Goal: Task Accomplishment & Management: Complete application form

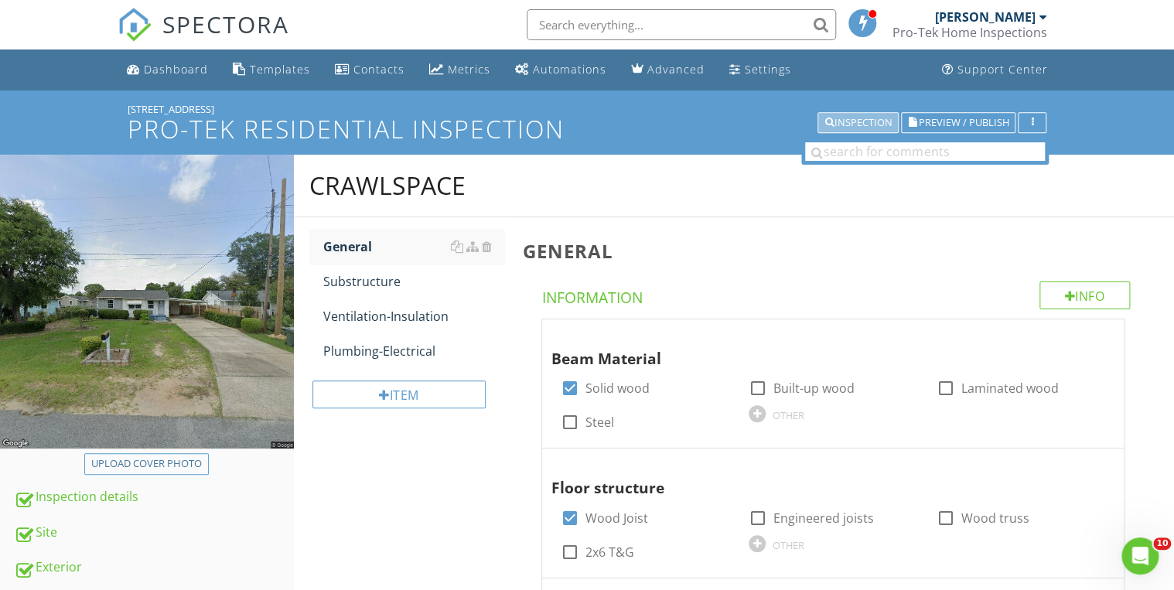
click at [857, 128] on div "Inspection" at bounding box center [857, 123] width 67 height 11
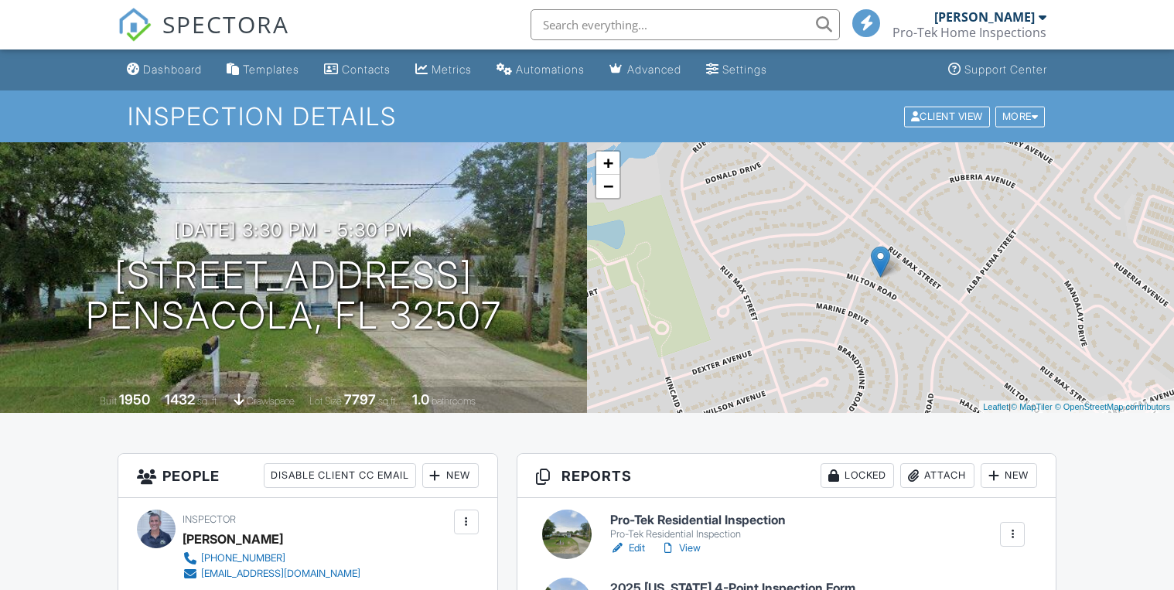
scroll to position [218, 0]
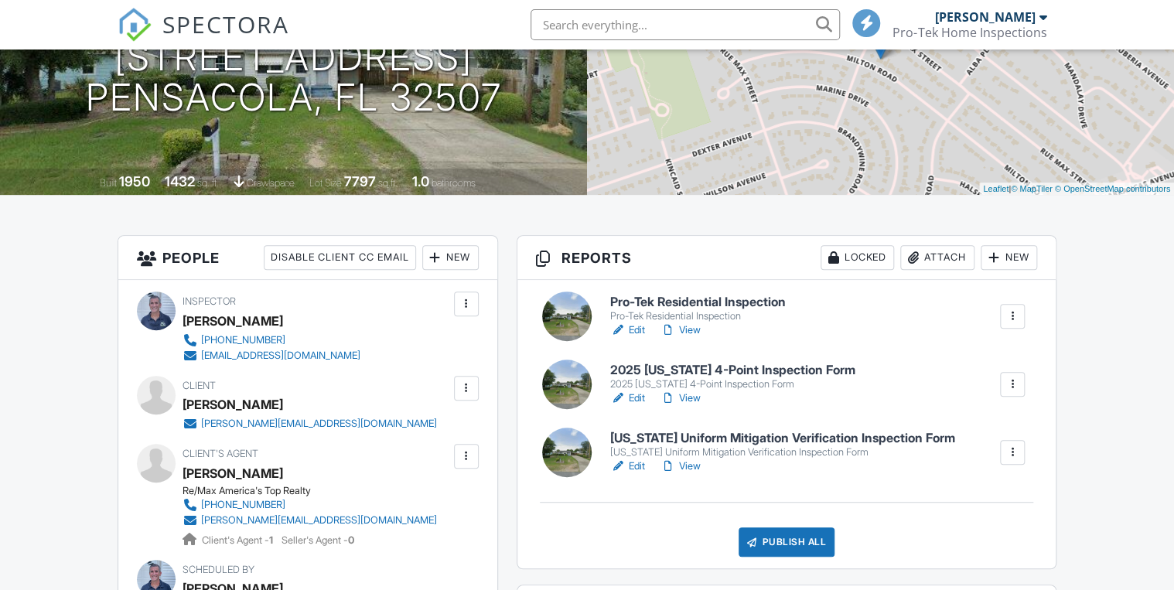
click at [714, 363] on h6 "2025 [US_STATE] 4-Point Inspection Form" at bounding box center [732, 370] width 245 height 14
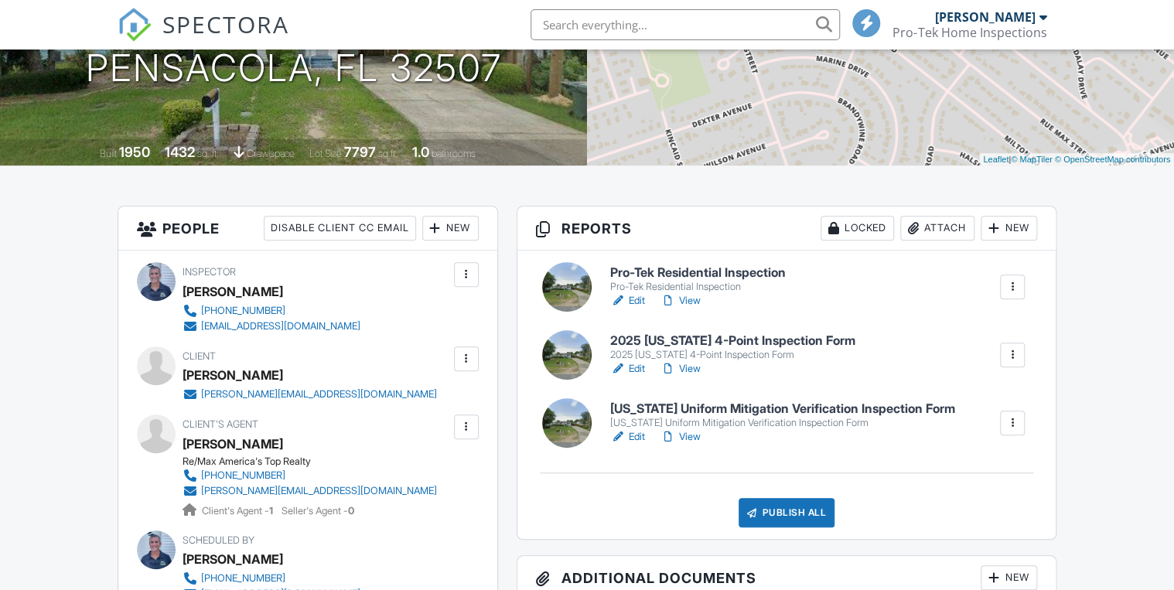
scroll to position [0, 0]
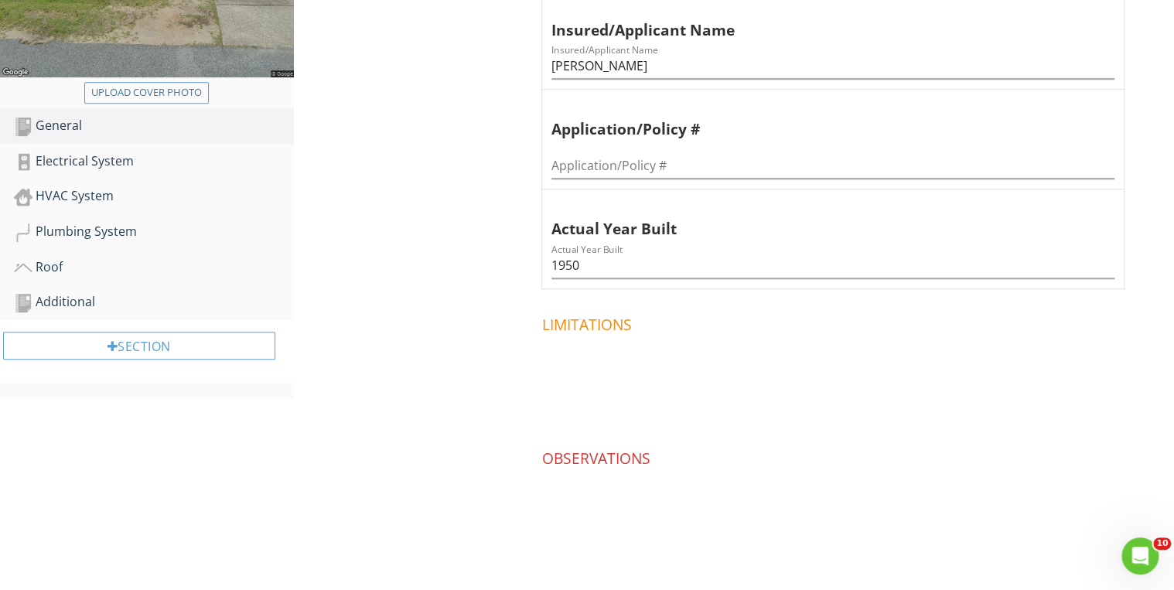
scroll to position [309, 0]
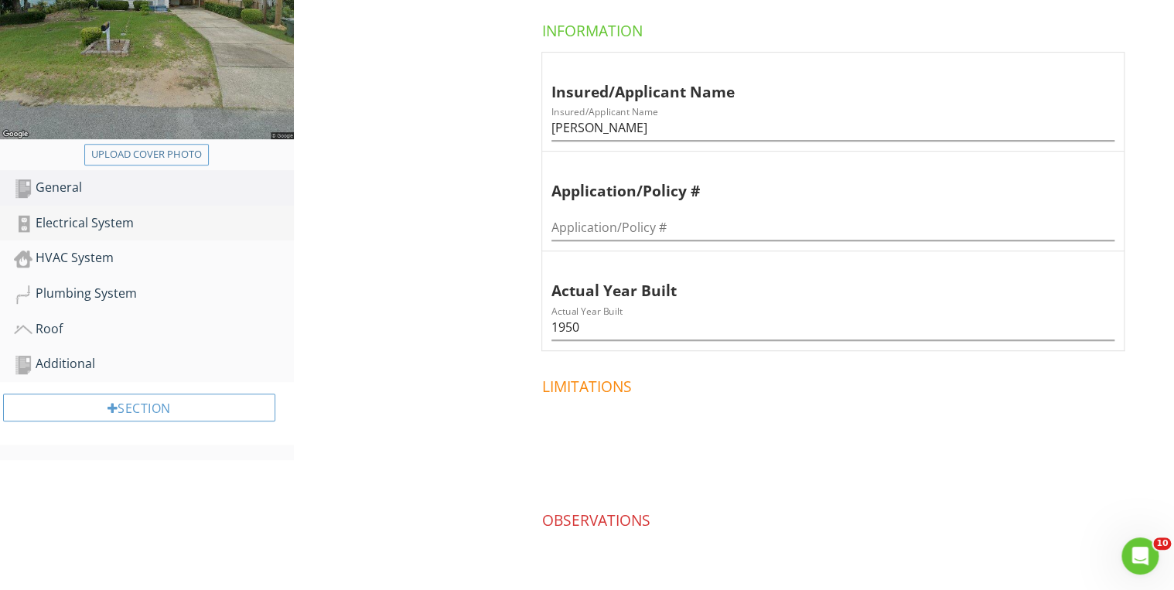
click at [91, 229] on div "Electrical System" at bounding box center [154, 223] width 280 height 20
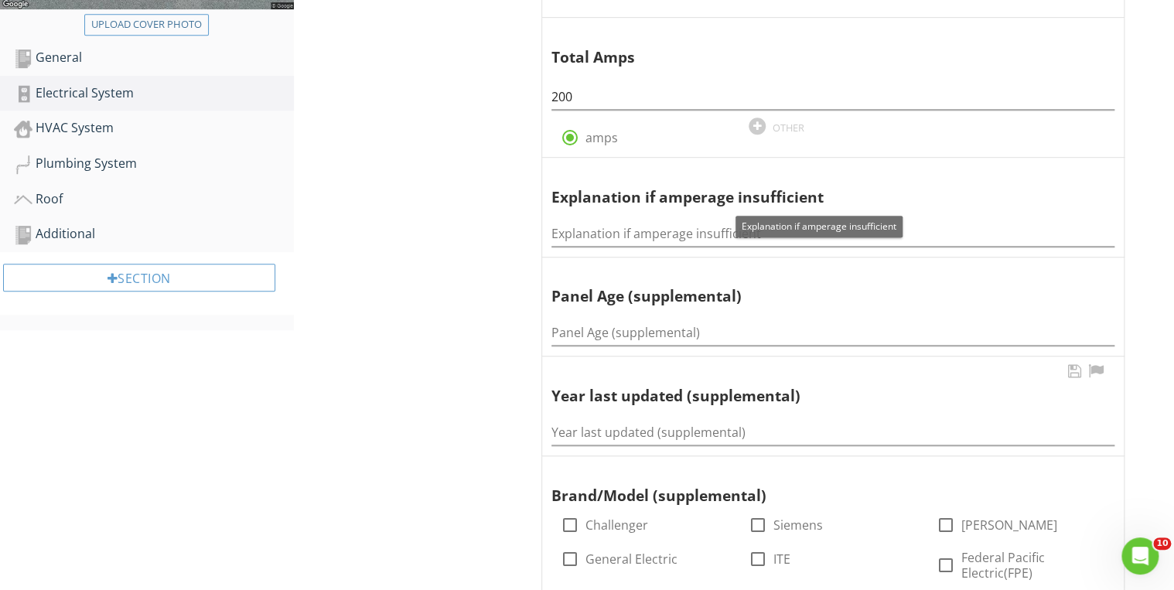
scroll to position [557, 0]
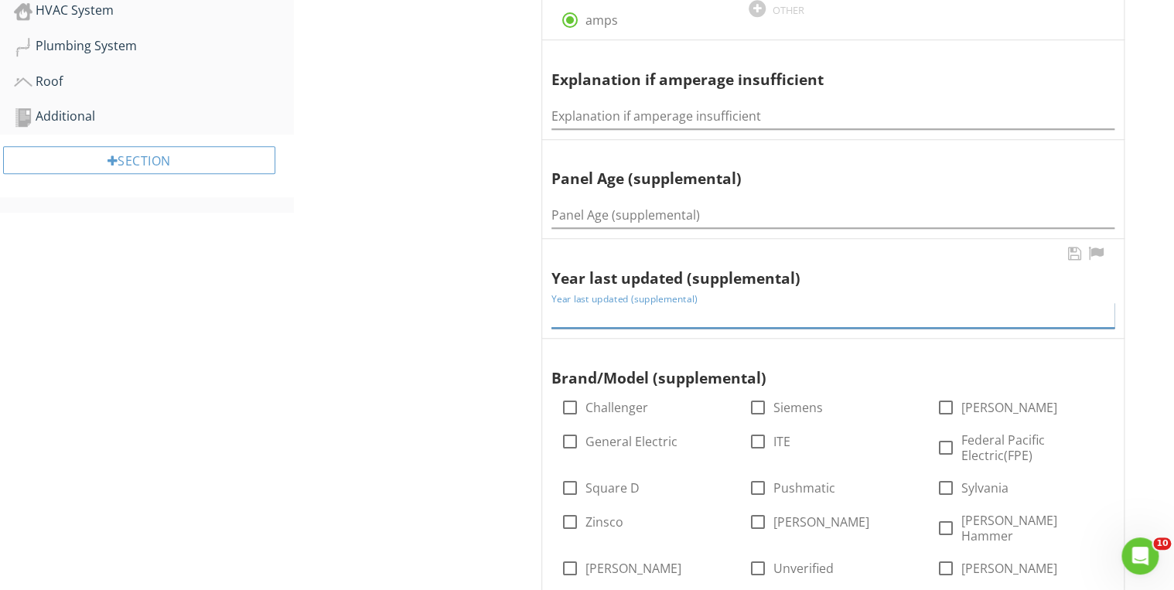
click at [587, 315] on input "Year last updated (supplemental)" at bounding box center [832, 315] width 563 height 26
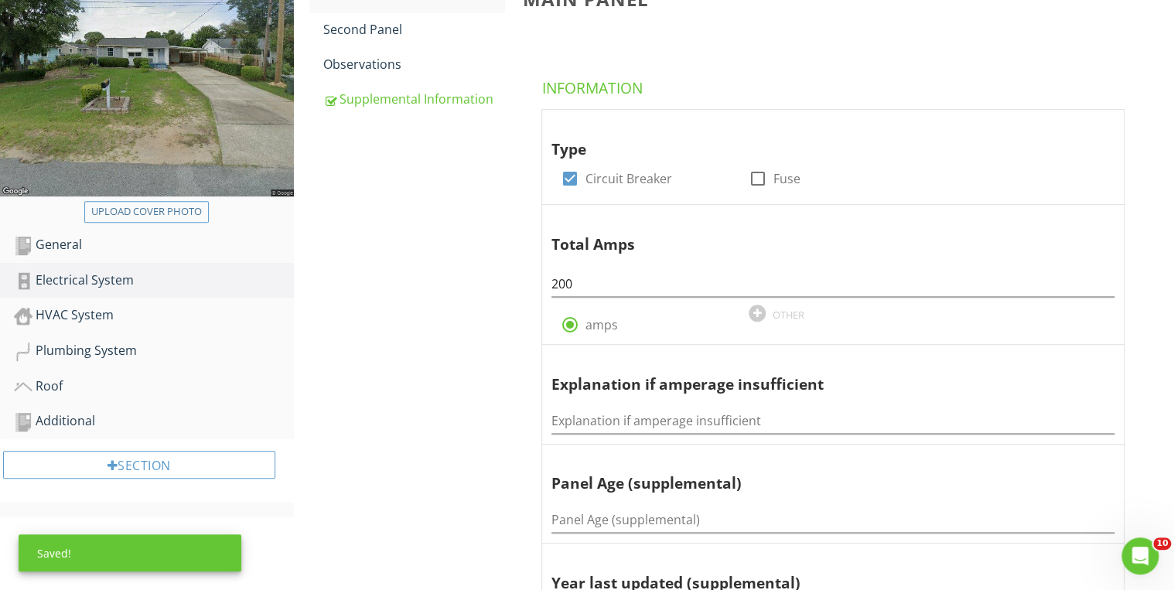
scroll to position [186, 0]
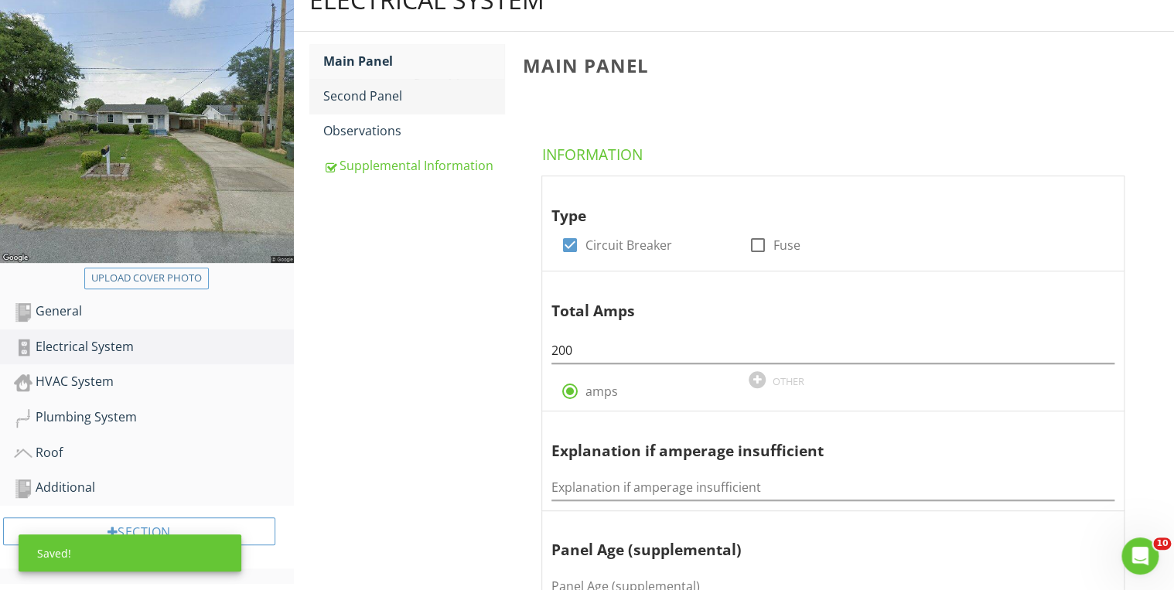
type input "2025"
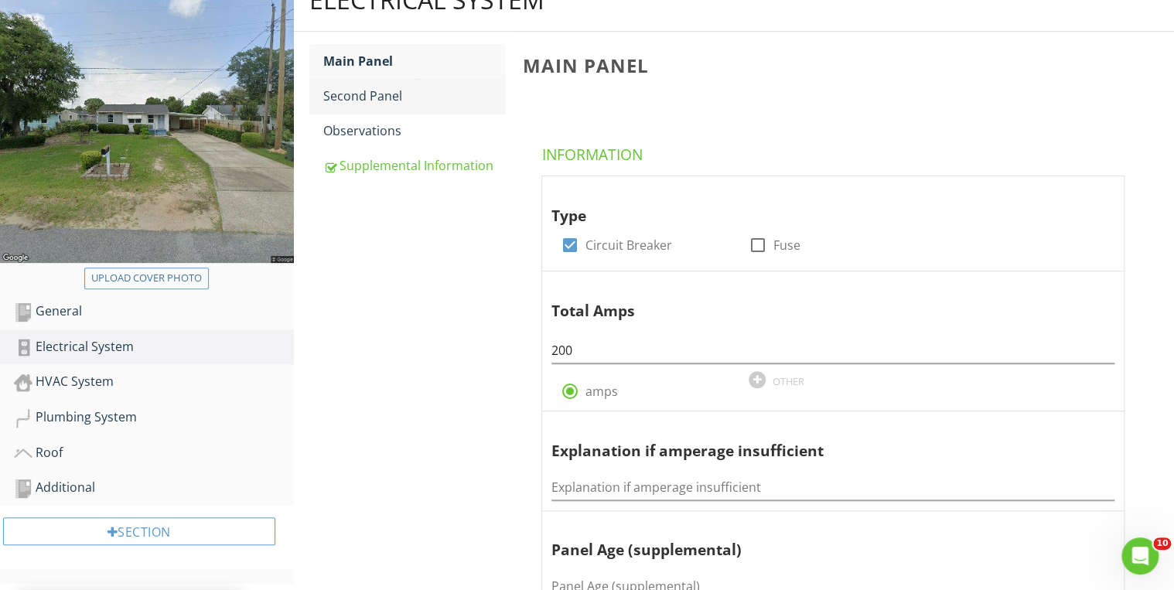
click at [365, 92] on div "Second Panel" at bounding box center [414, 96] width 182 height 19
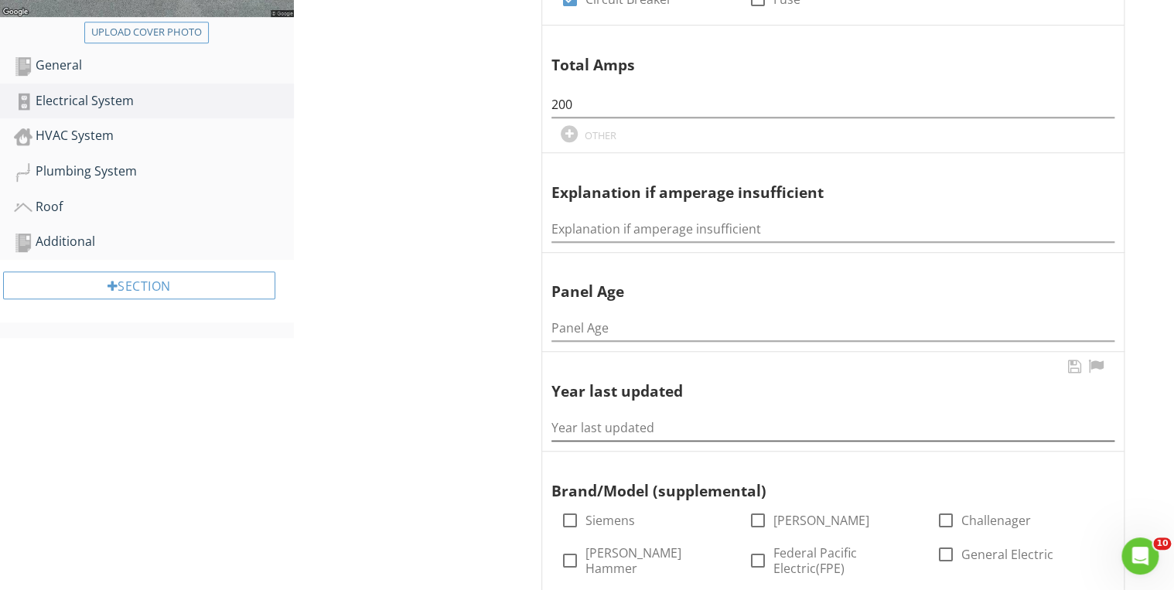
scroll to position [433, 0]
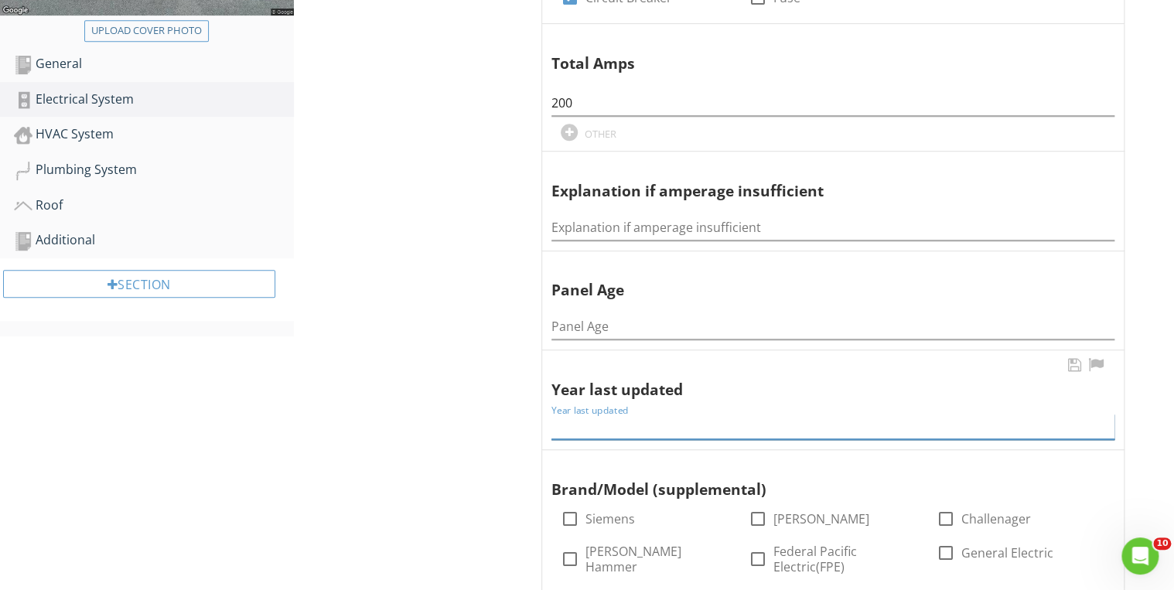
click at [606, 414] on input "Year last updated" at bounding box center [832, 427] width 563 height 26
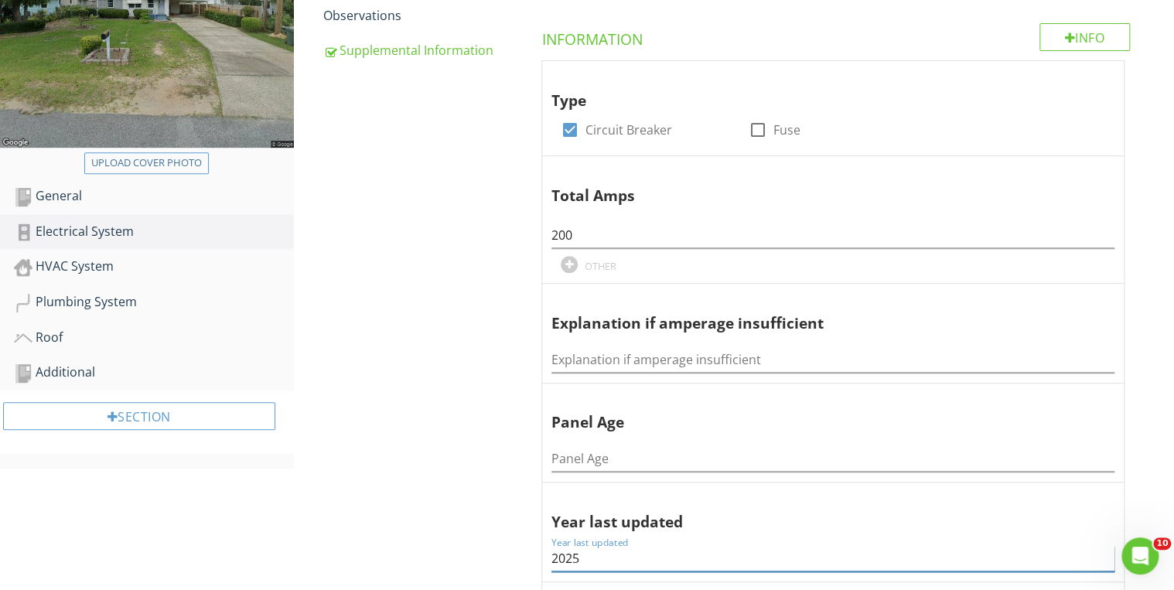
scroll to position [247, 0]
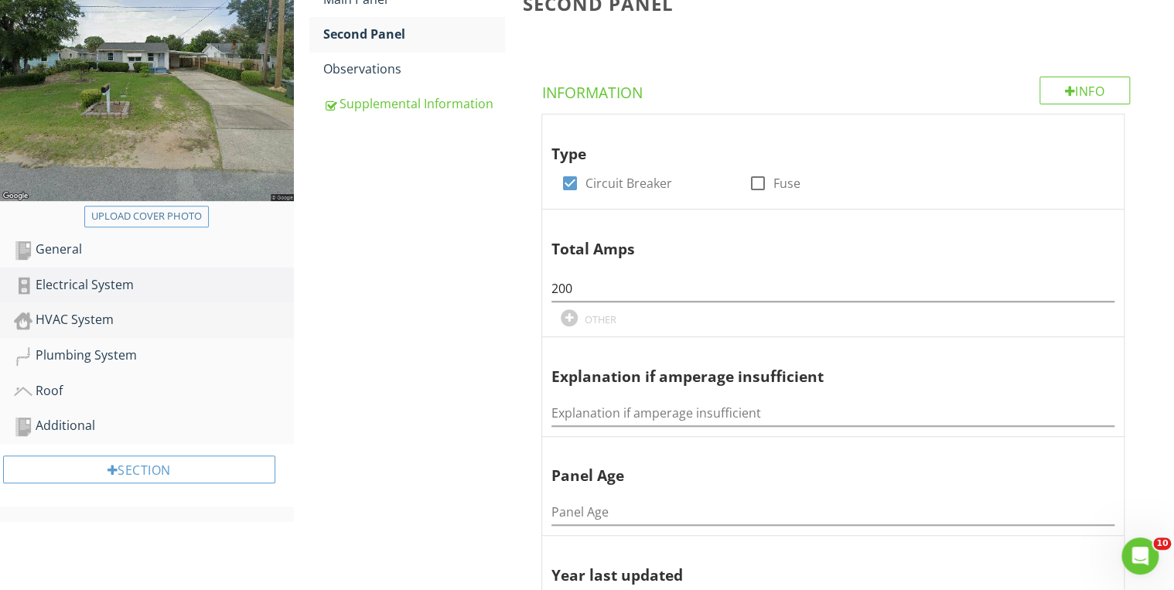
type input "2025"
click at [101, 322] on div "HVAC System" at bounding box center [154, 320] width 280 height 20
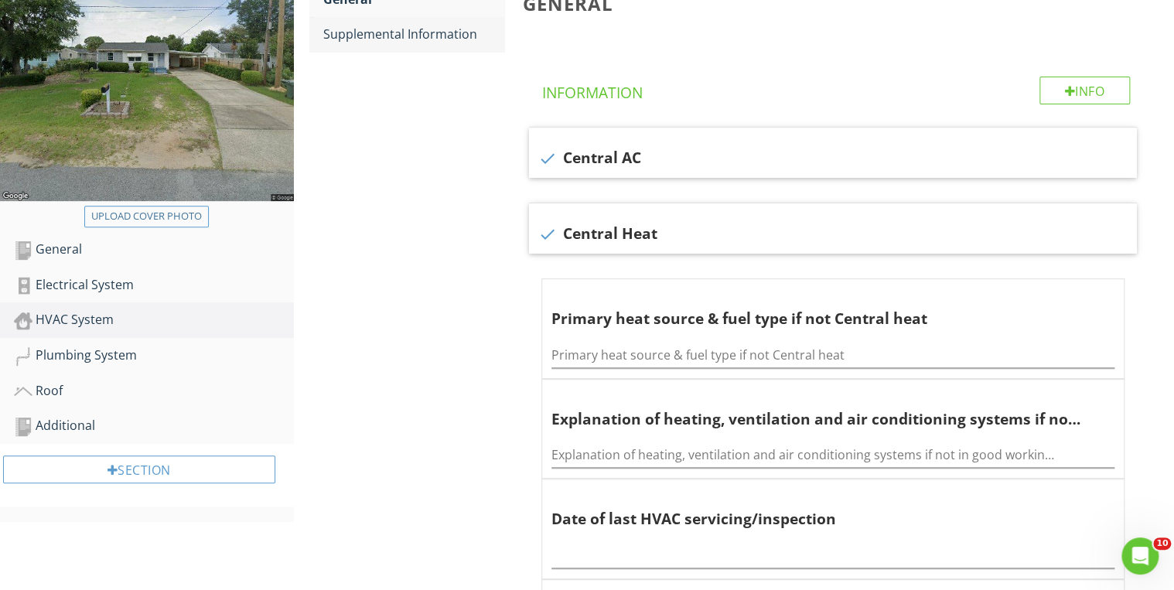
click at [414, 47] on link "Supplemental Information" at bounding box center [414, 34] width 182 height 34
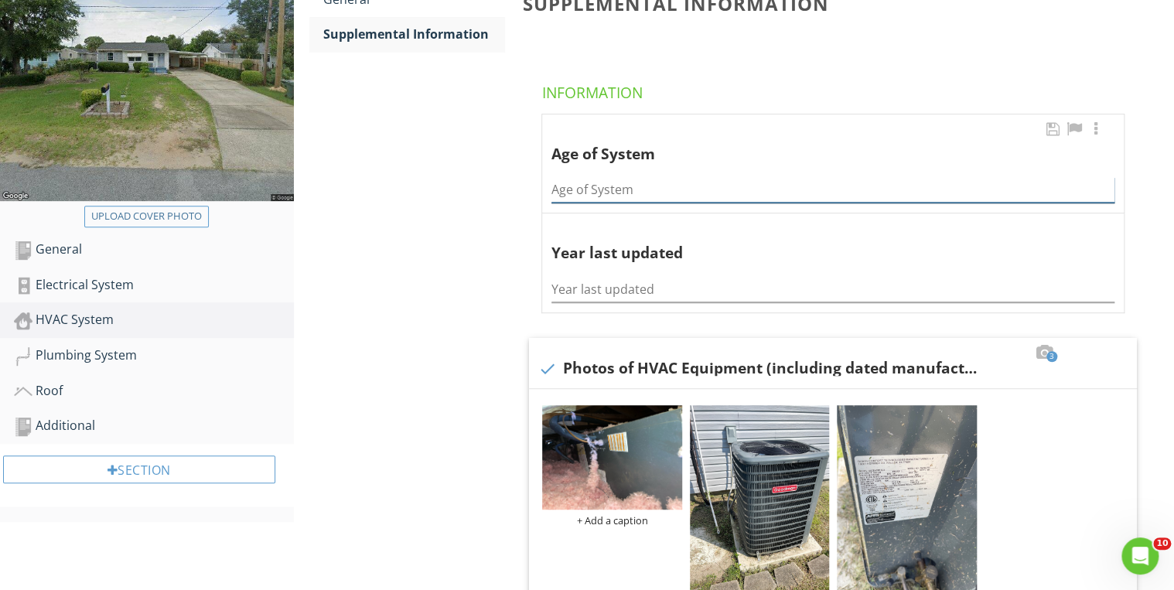
click at [628, 189] on input "Age of System" at bounding box center [832, 190] width 563 height 26
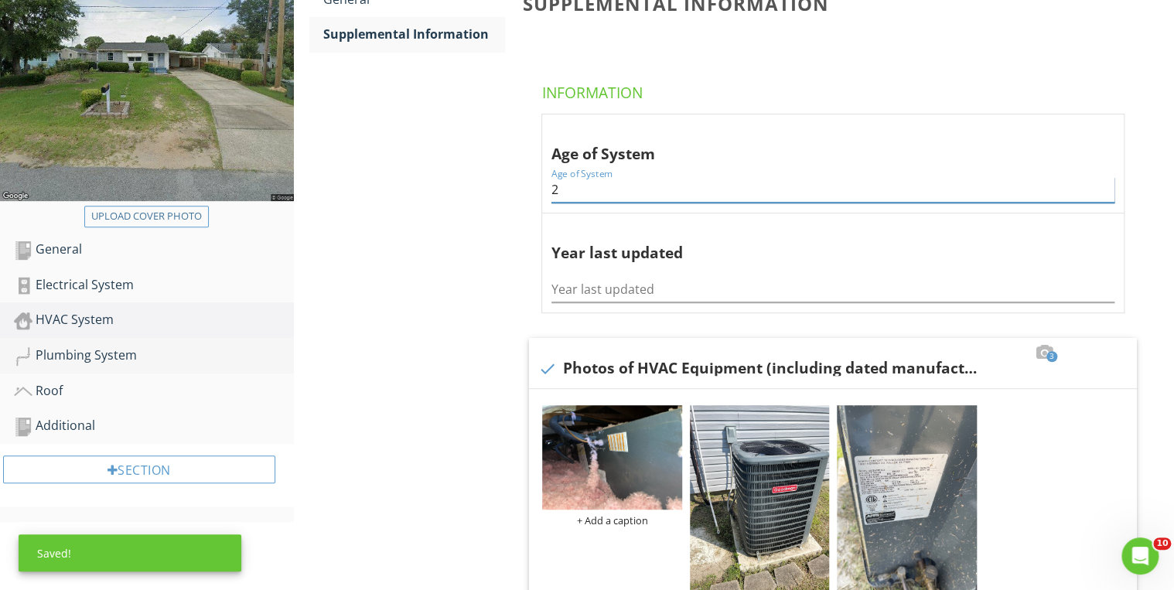
type input "2"
click at [121, 359] on div "Plumbing System" at bounding box center [154, 356] width 280 height 20
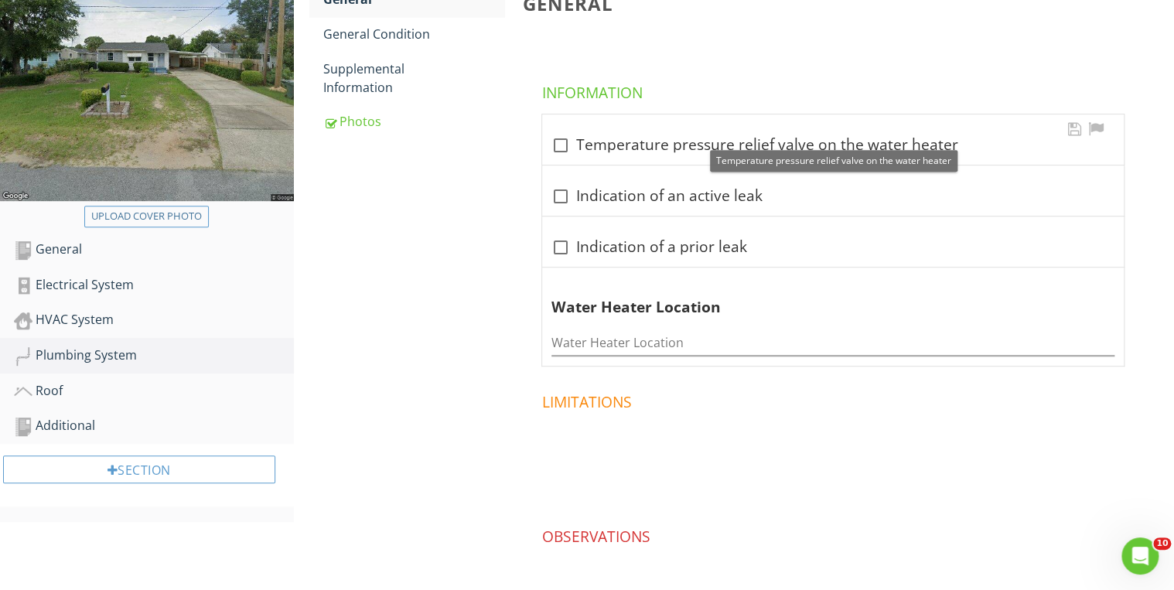
click at [561, 139] on div at bounding box center [560, 145] width 26 height 26
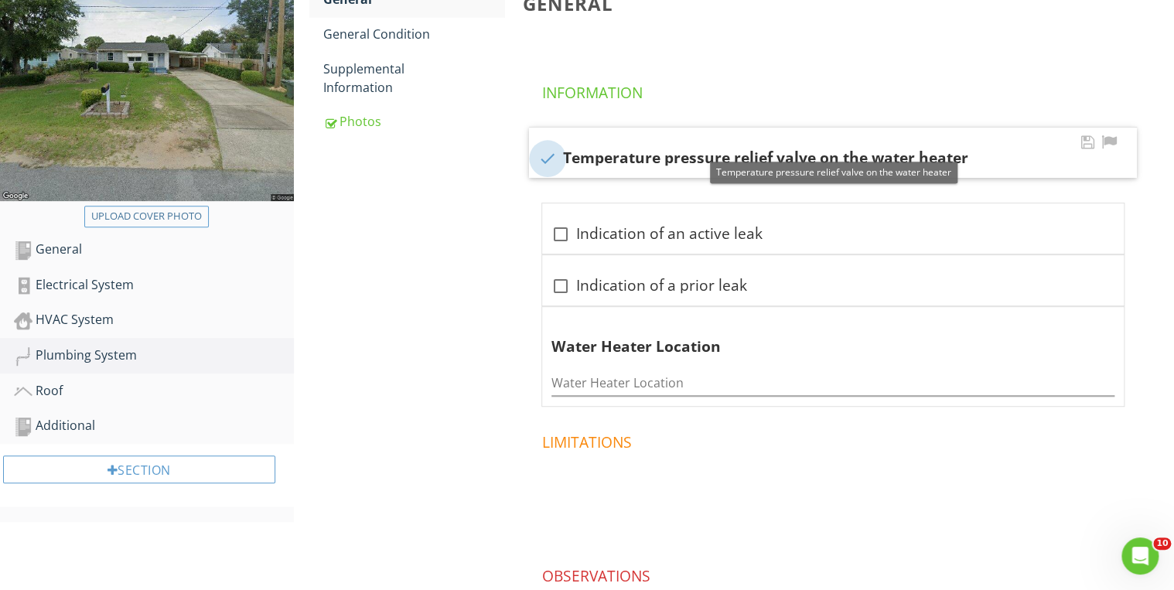
checkbox input "true"
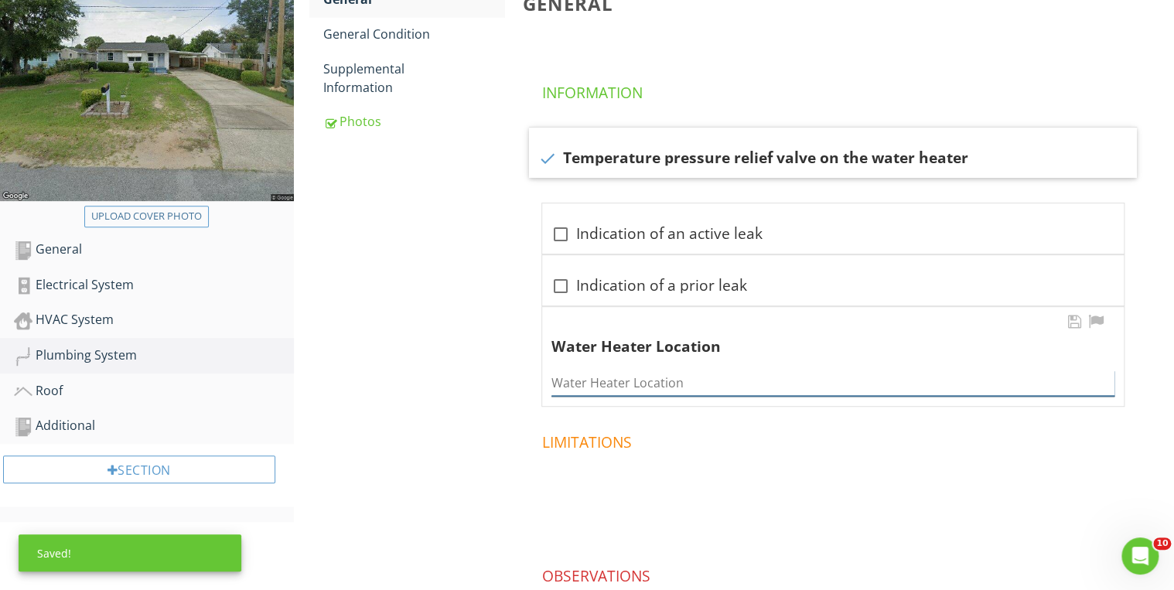
click at [577, 373] on input "Water Heater Location" at bounding box center [832, 383] width 563 height 26
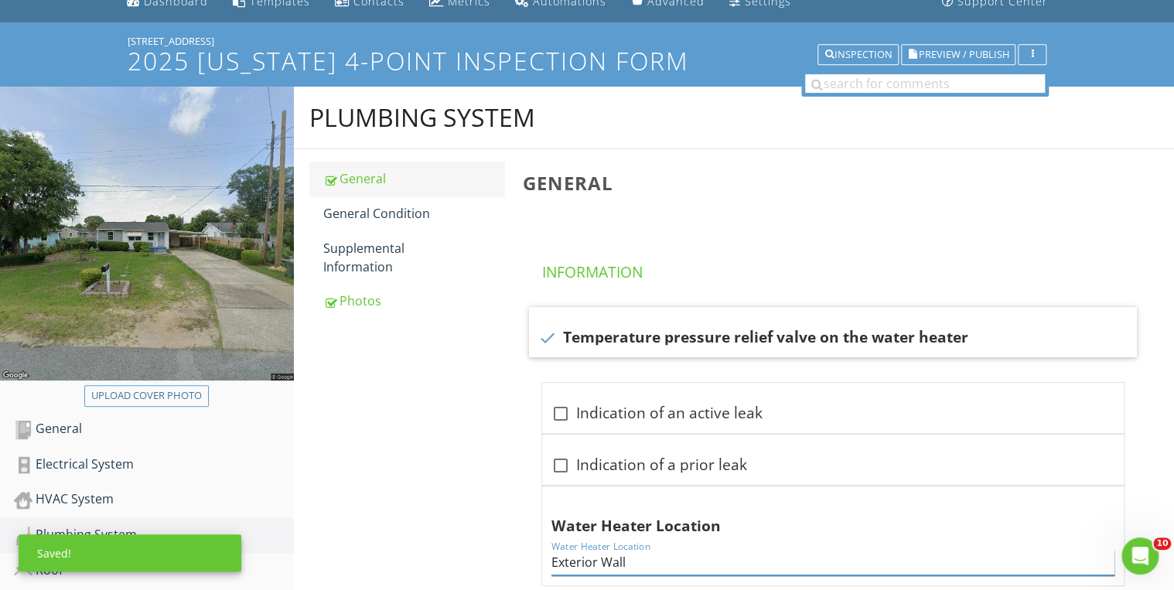
scroll to position [62, 0]
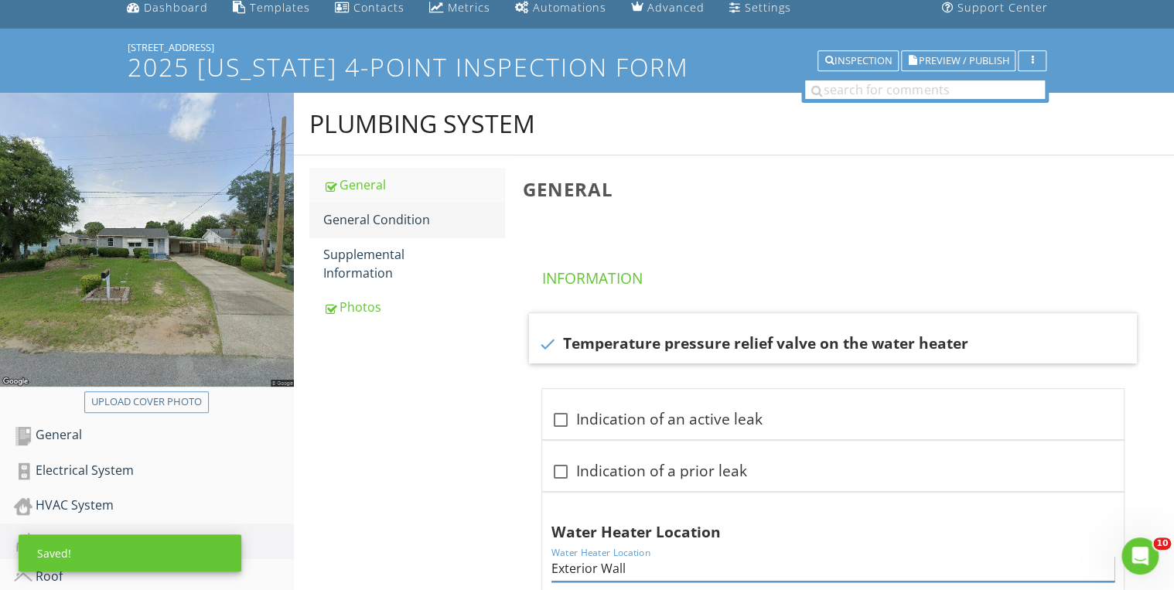
type input "Exterior Wall"
click at [393, 231] on link "General Condition" at bounding box center [414, 220] width 182 height 34
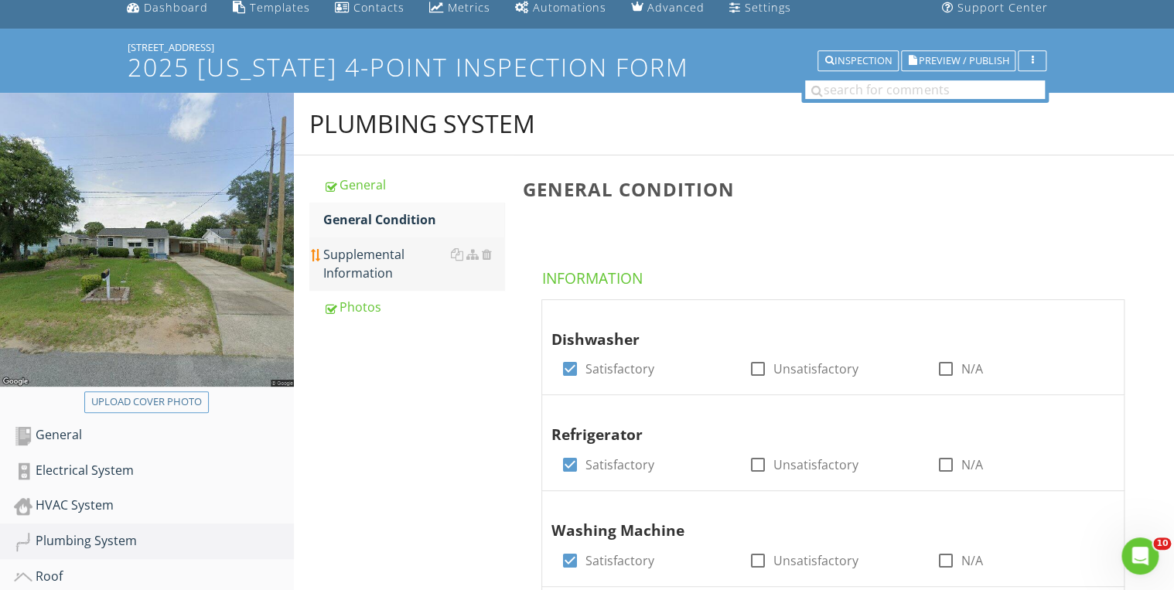
click at [377, 270] on div "Supplemental Information" at bounding box center [414, 263] width 182 height 37
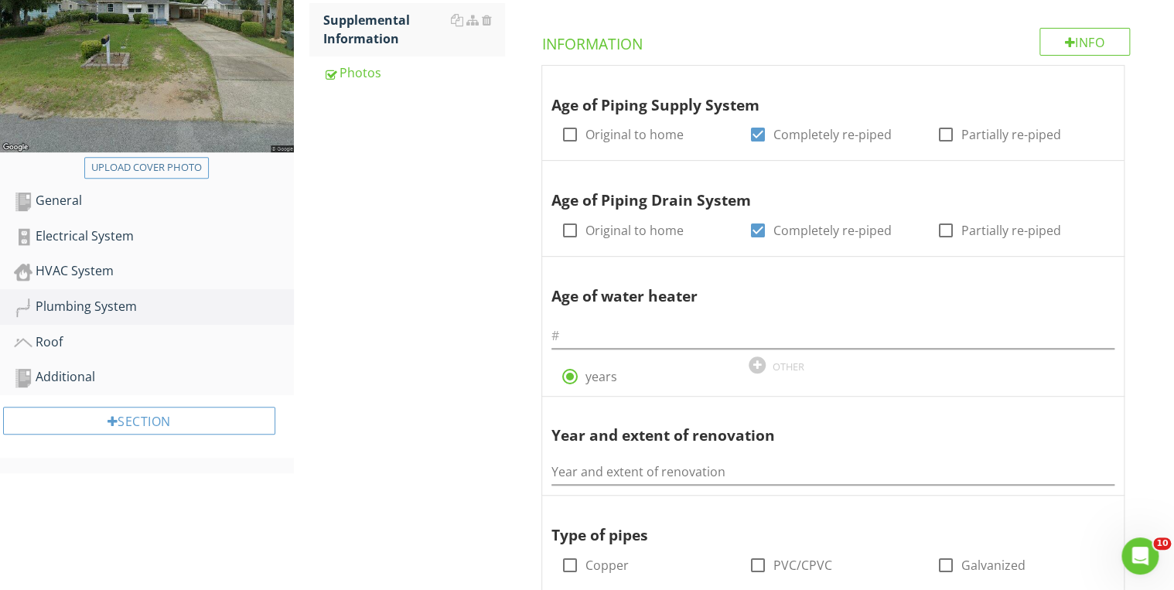
scroll to position [309, 0]
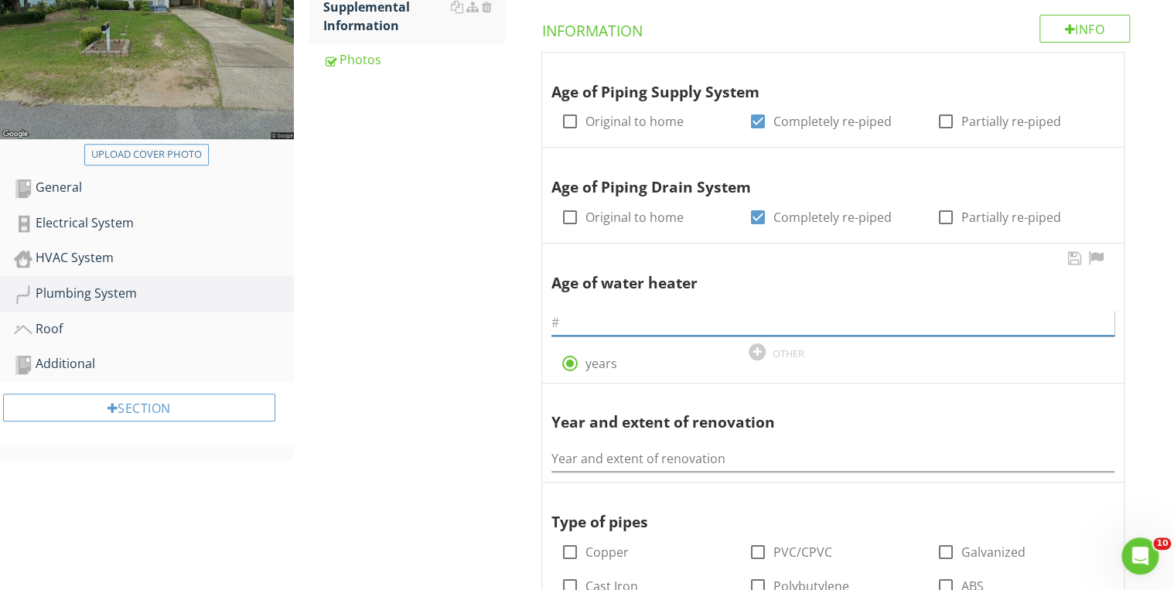
click at [581, 320] on input "text" at bounding box center [832, 323] width 563 height 26
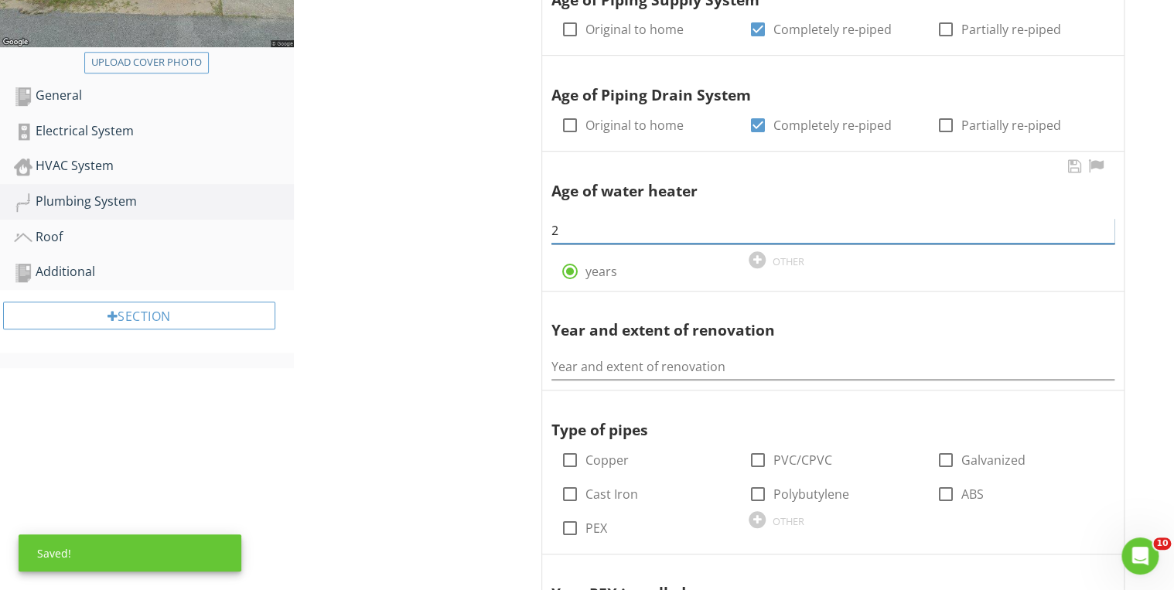
scroll to position [433, 0]
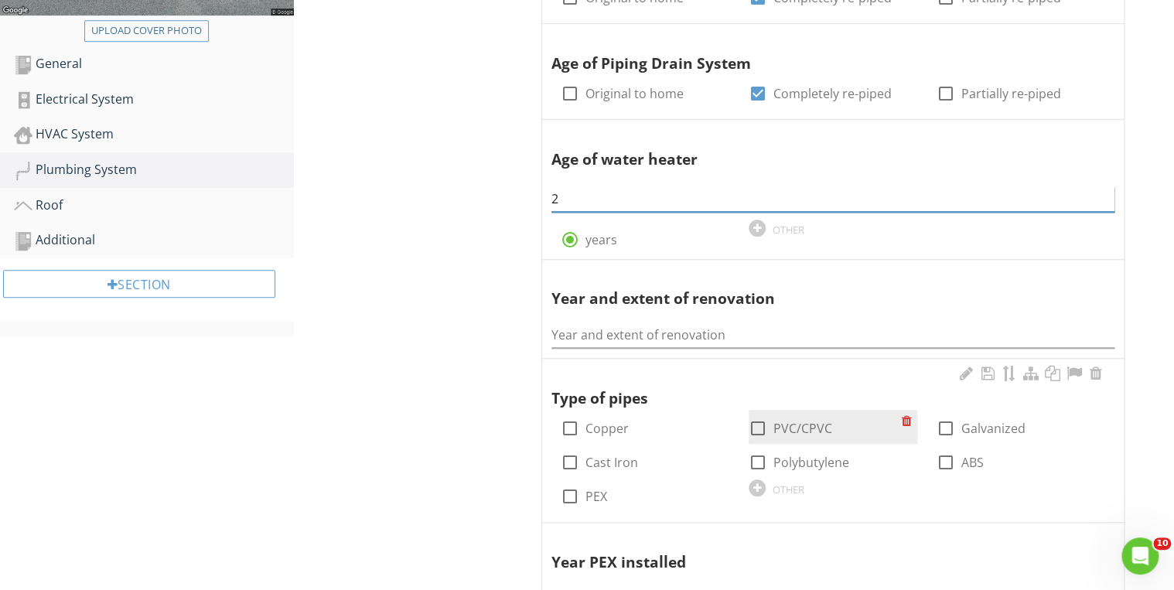
type input "2"
click at [751, 423] on div at bounding box center [758, 428] width 26 height 26
checkbox input "true"
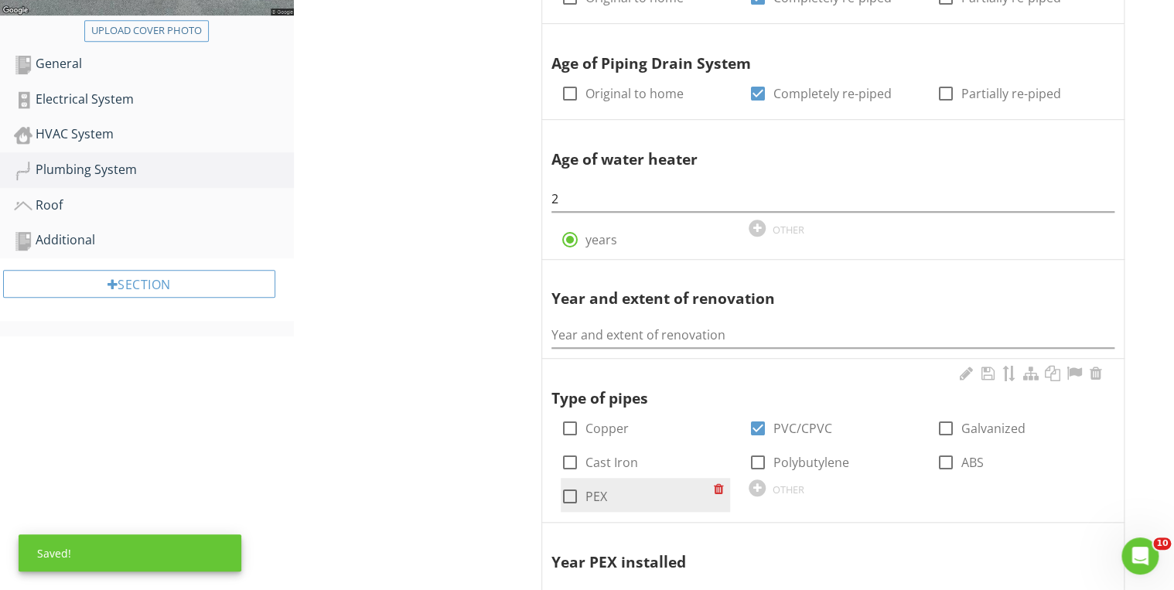
click at [572, 498] on div at bounding box center [570, 496] width 26 height 26
checkbox input "true"
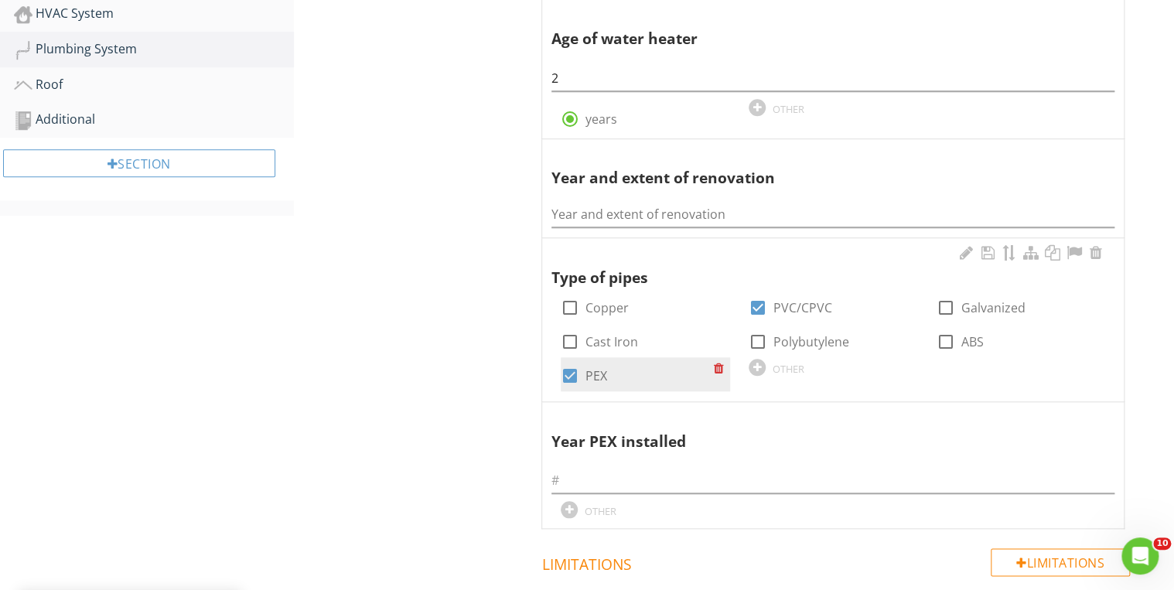
scroll to position [557, 0]
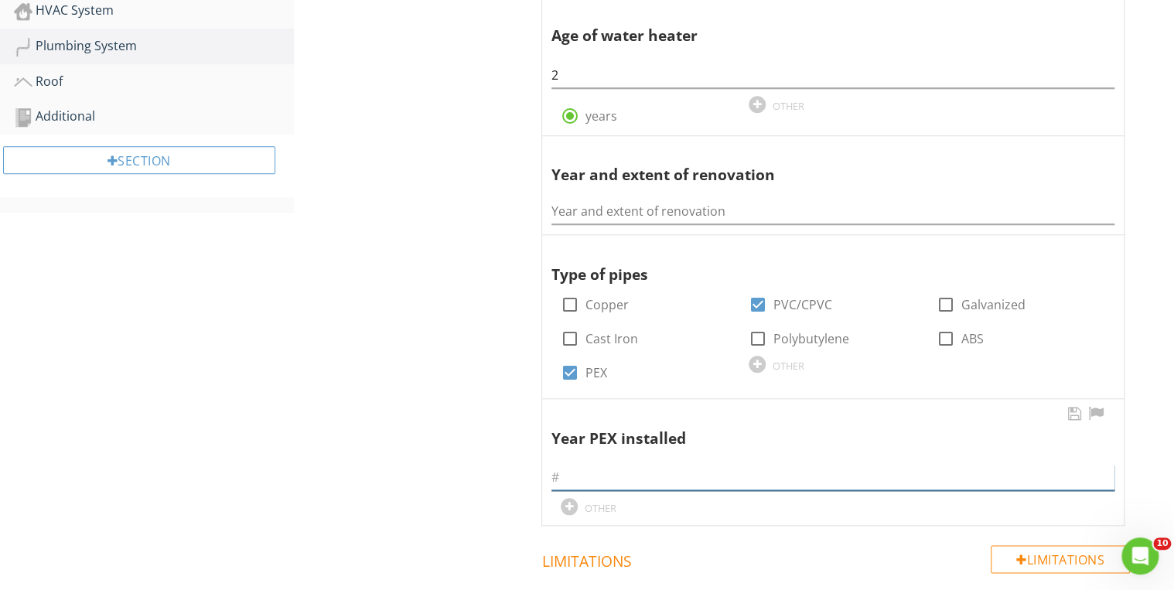
click at [584, 482] on input "text" at bounding box center [832, 478] width 563 height 26
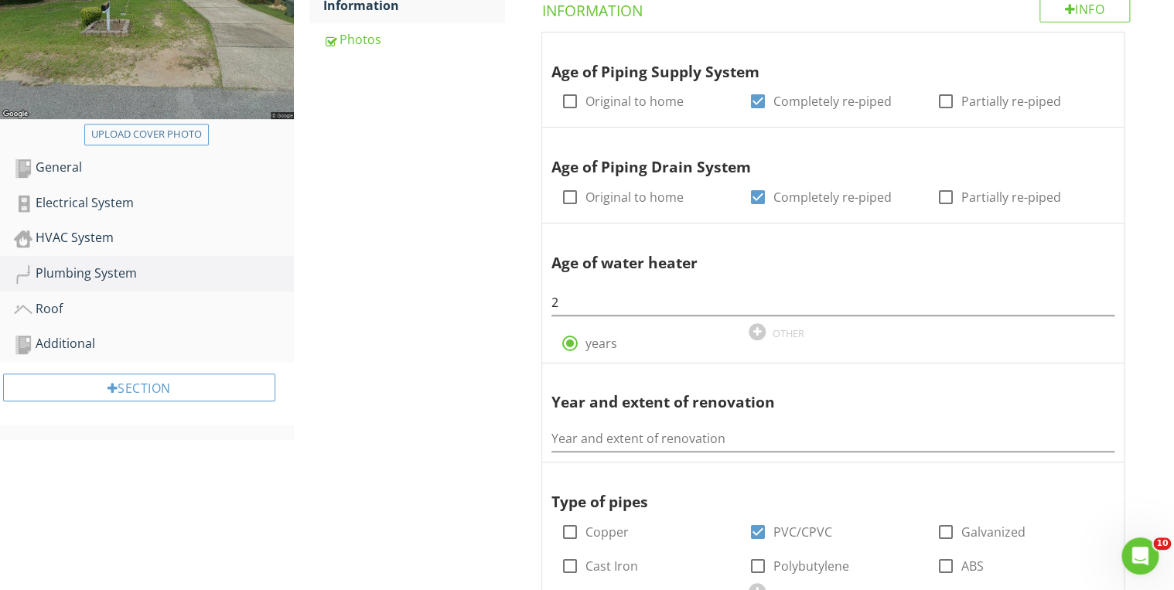
scroll to position [371, 0]
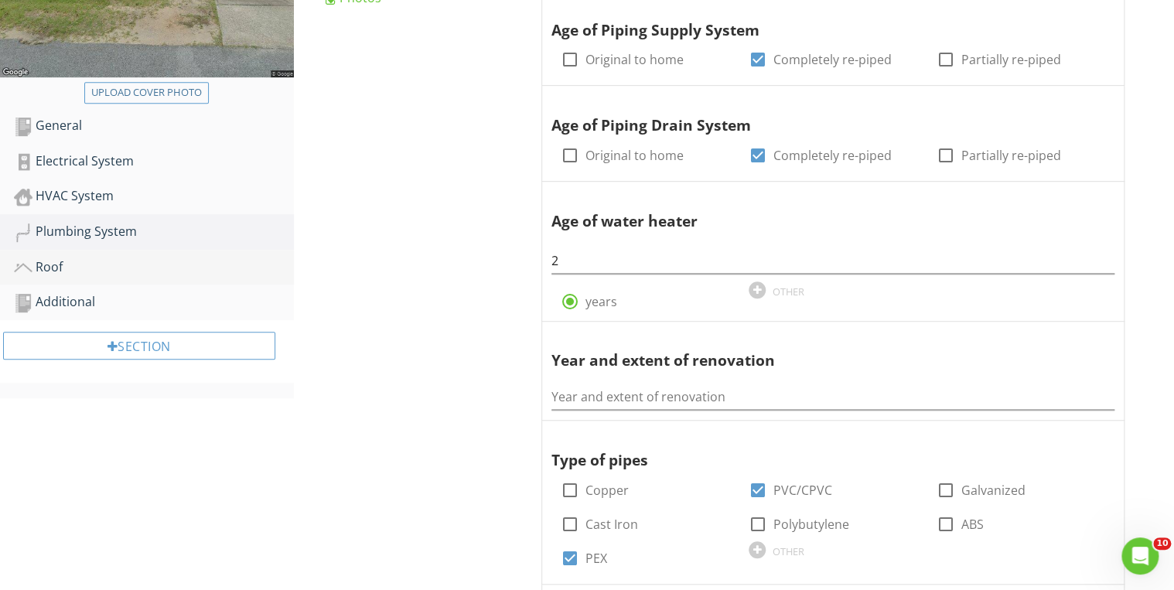
type input "2025"
click at [161, 263] on div "Roof" at bounding box center [154, 267] width 280 height 20
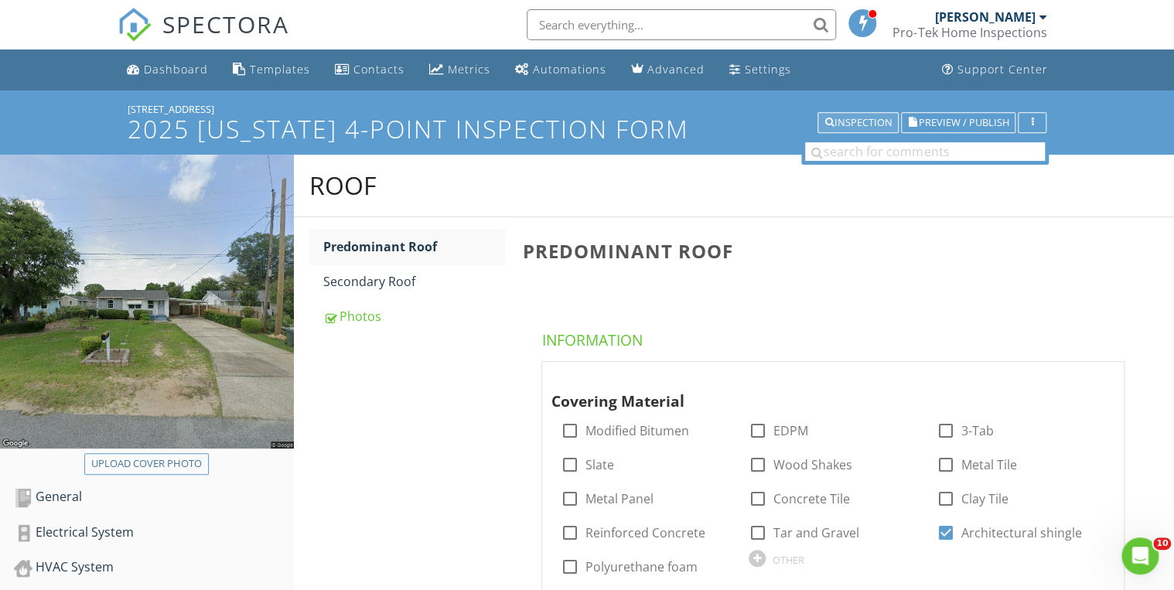
click at [863, 124] on div "Inspection" at bounding box center [857, 123] width 67 height 11
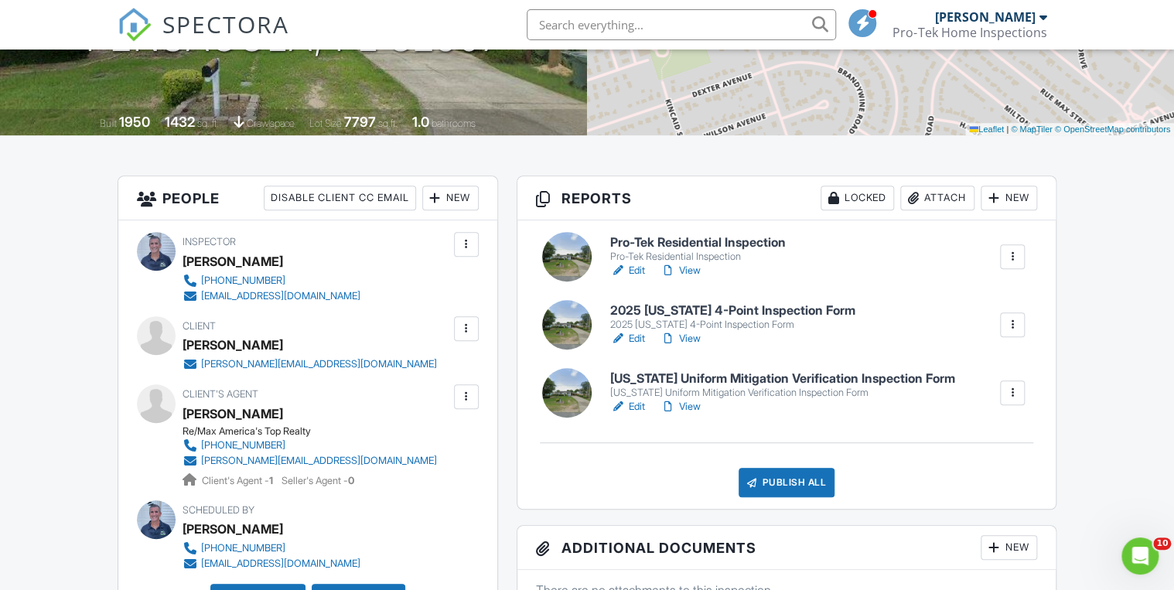
scroll to position [309, 0]
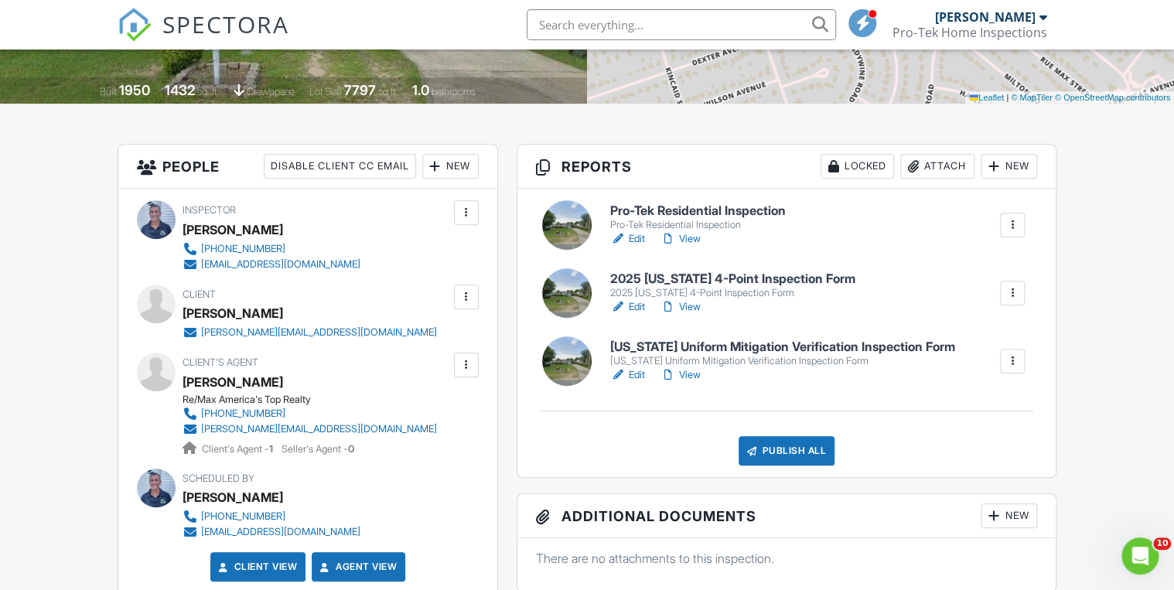
click at [738, 356] on div "[US_STATE] Uniform Mitigation Verification Inspection Form" at bounding box center [782, 361] width 345 height 12
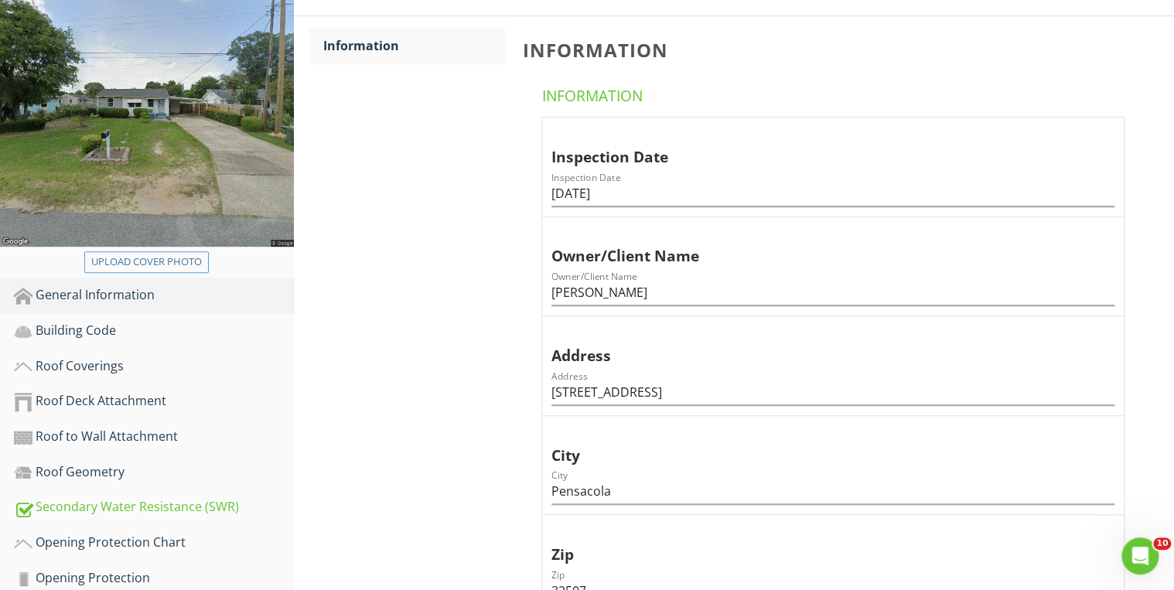
scroll to position [247, 0]
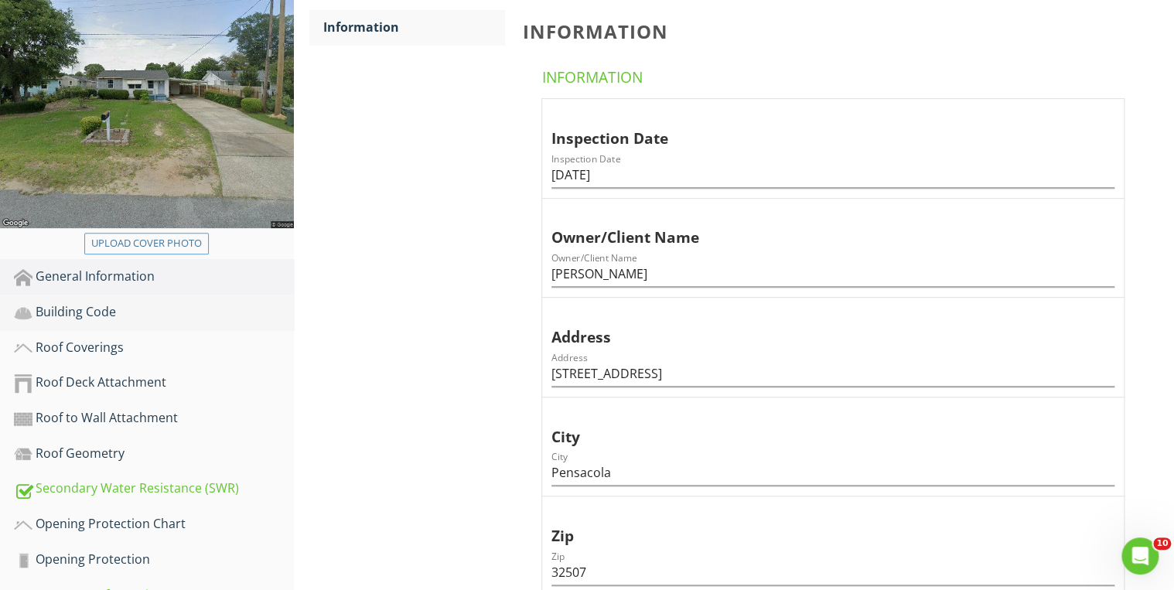
click at [90, 320] on div "Building Code" at bounding box center [154, 312] width 280 height 20
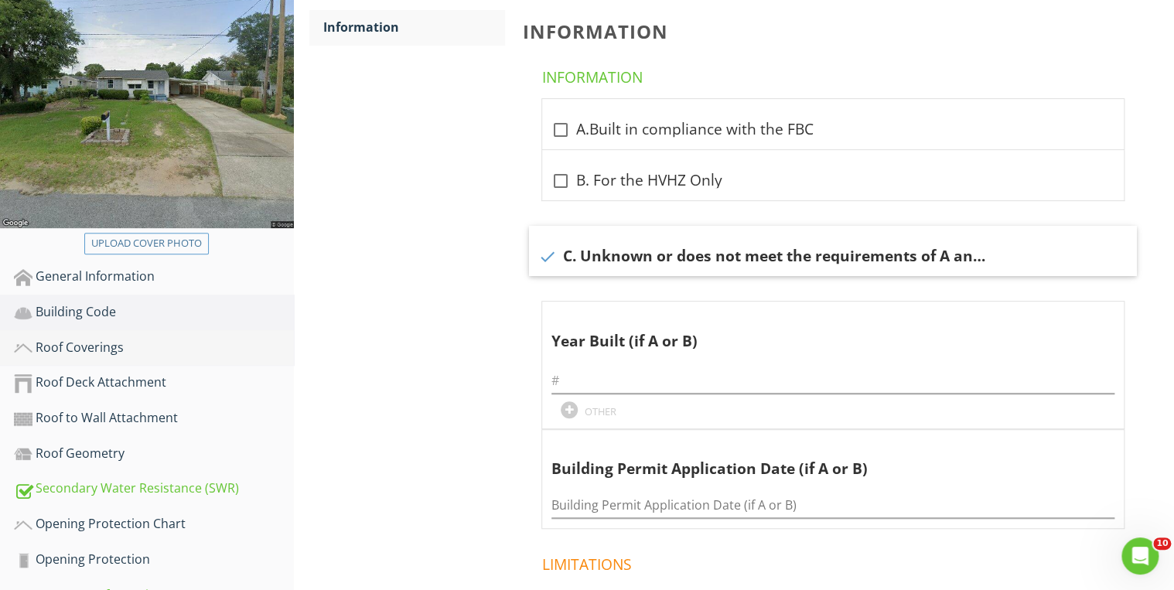
click at [131, 345] on div "Roof Coverings" at bounding box center [154, 348] width 280 height 20
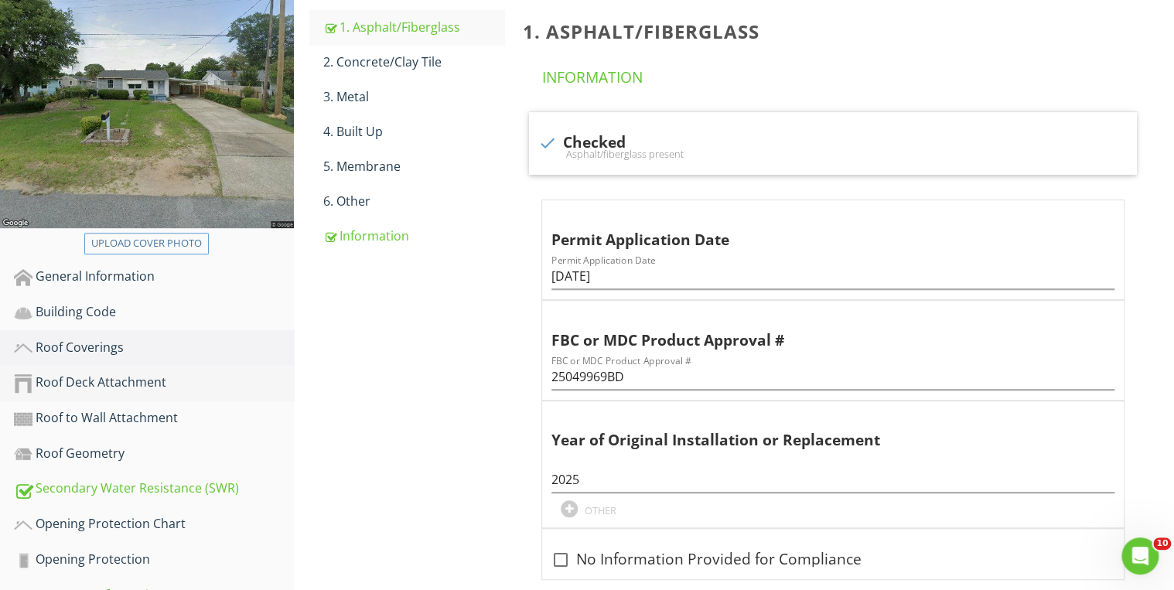
click at [114, 383] on div "Roof Deck Attachment" at bounding box center [154, 383] width 280 height 20
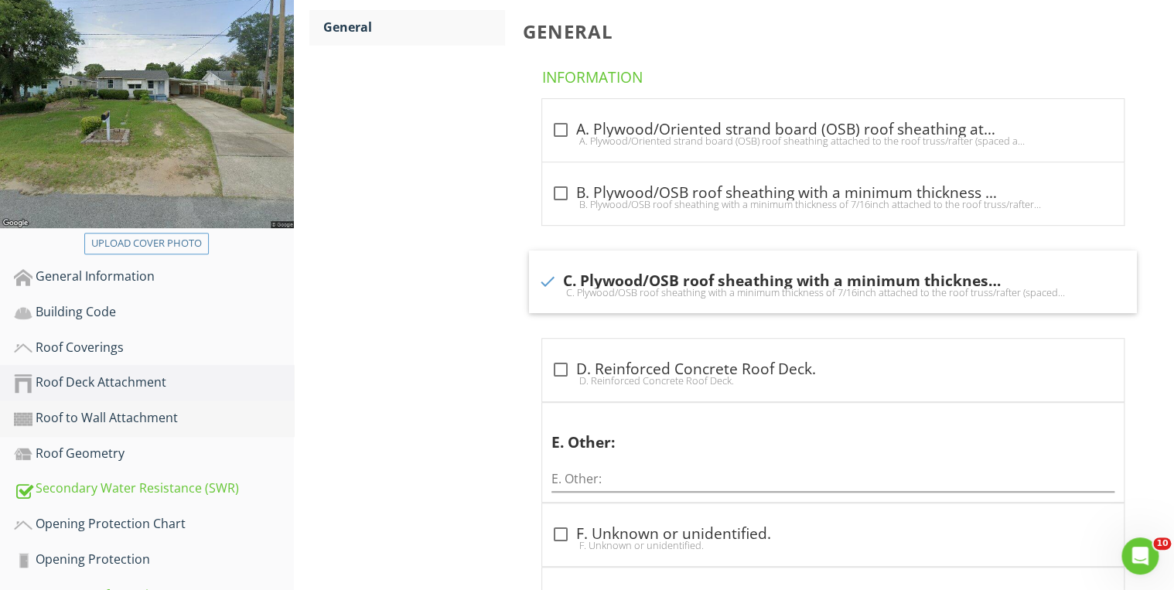
click at [154, 414] on div "Roof to Wall Attachment" at bounding box center [154, 418] width 280 height 20
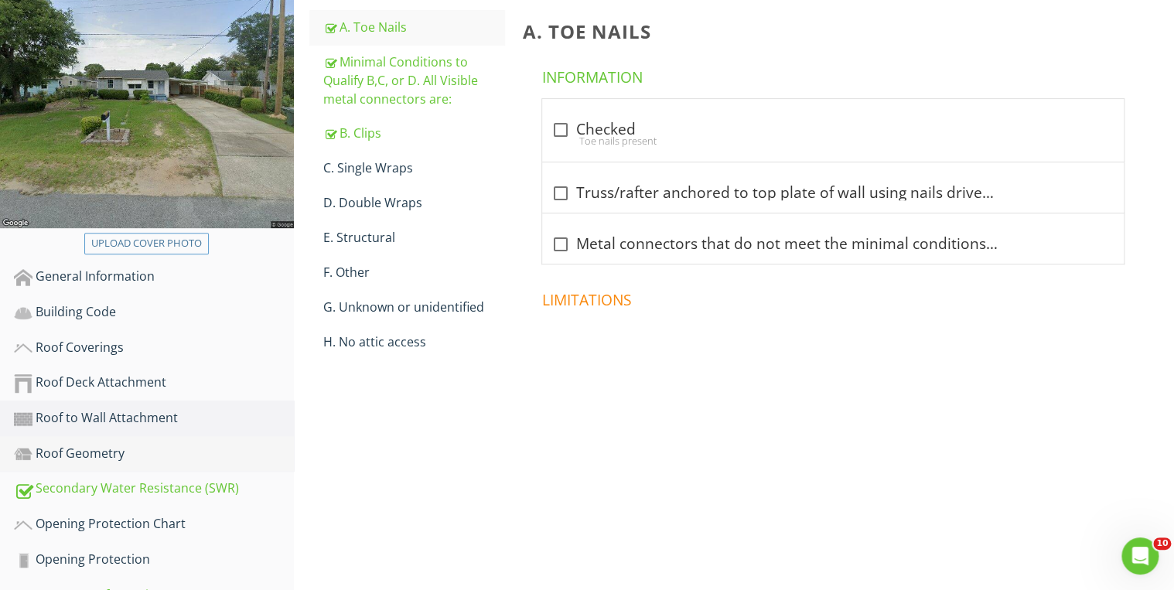
click at [53, 451] on div "Roof Geometry" at bounding box center [154, 454] width 280 height 20
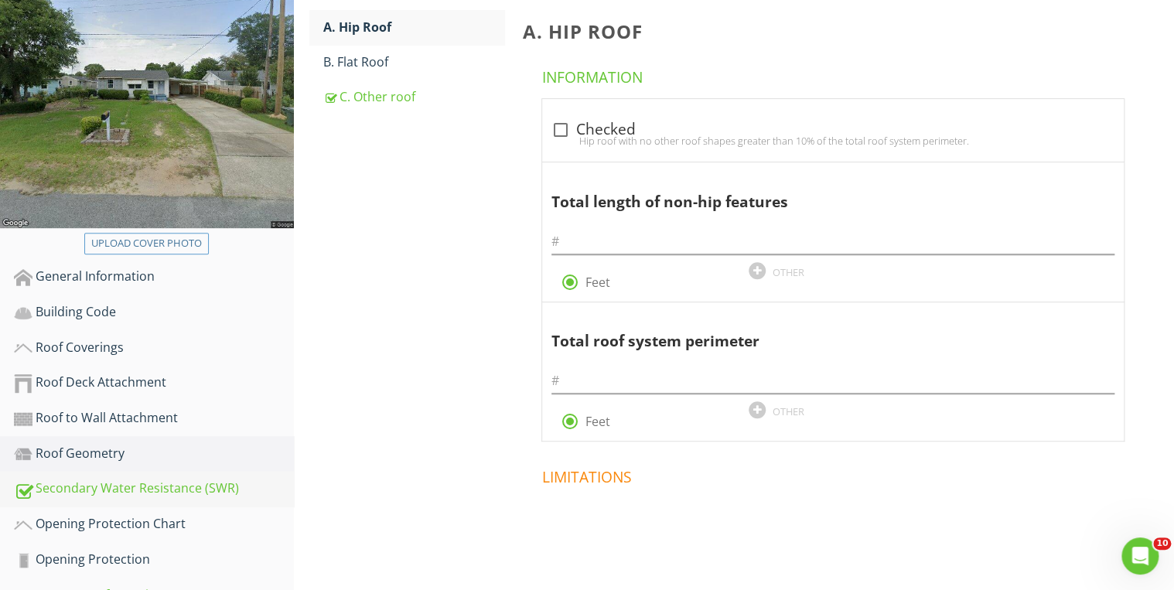
click at [182, 488] on div "Secondary Water Resistance (SWR)" at bounding box center [154, 489] width 280 height 20
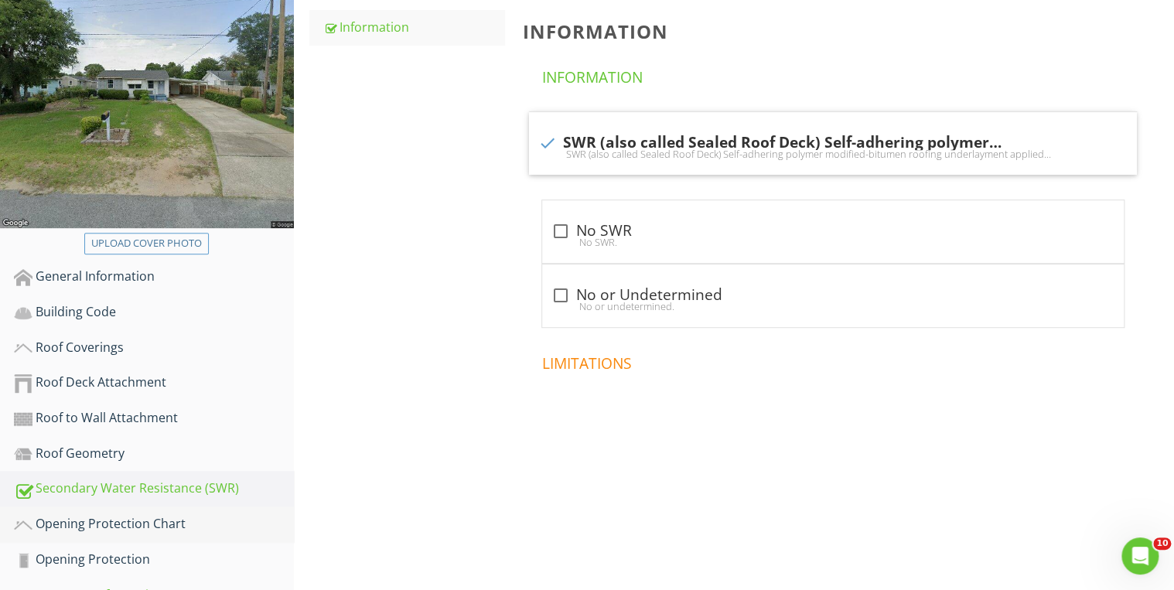
click at [125, 516] on div "Opening Protection Chart" at bounding box center [154, 524] width 280 height 20
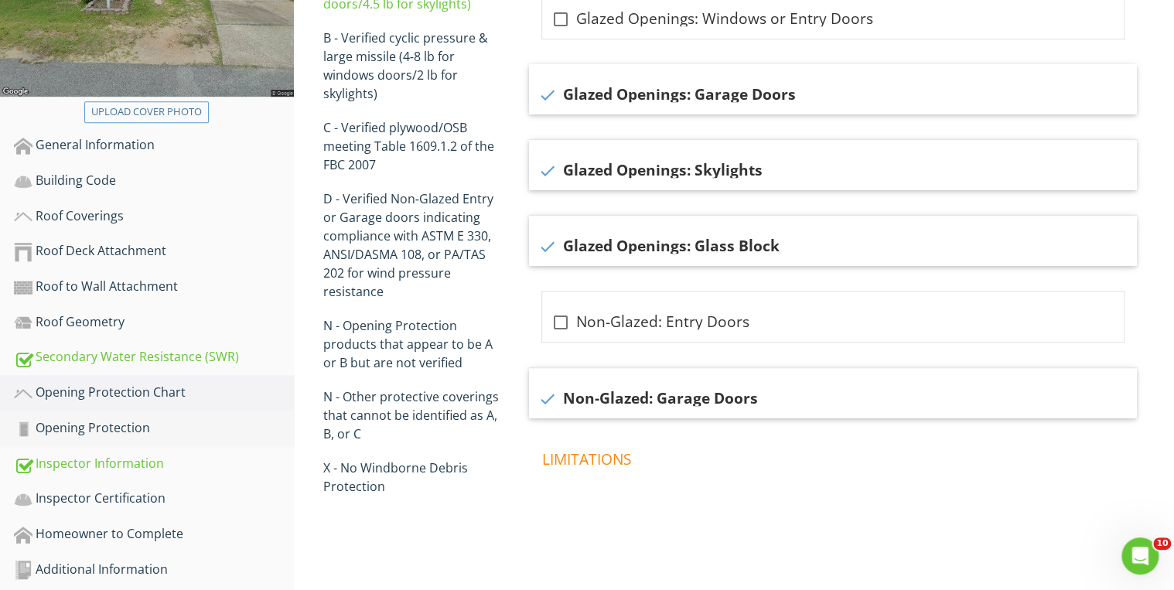
scroll to position [387, 0]
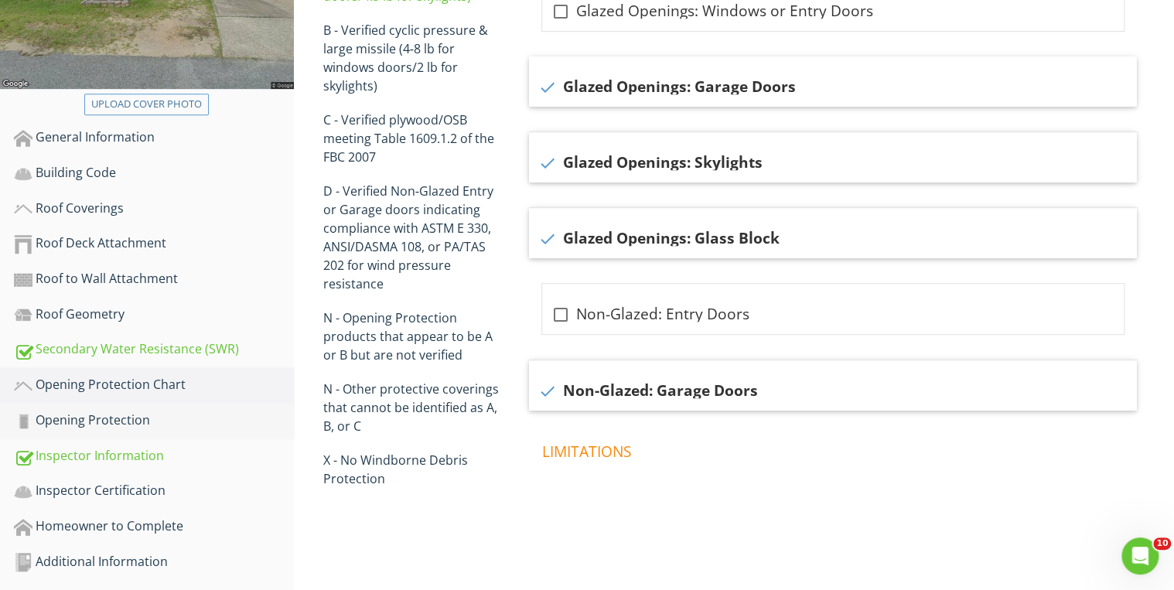
click at [162, 417] on div "Opening Protection" at bounding box center [154, 421] width 280 height 20
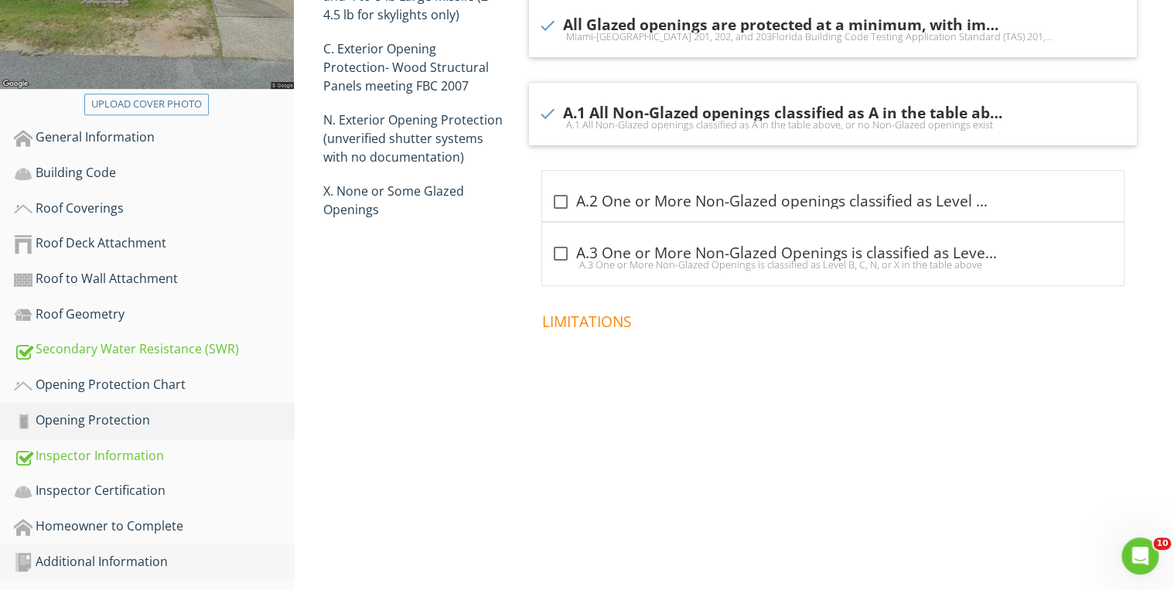
click at [105, 552] on div "Additional Information" at bounding box center [154, 562] width 280 height 20
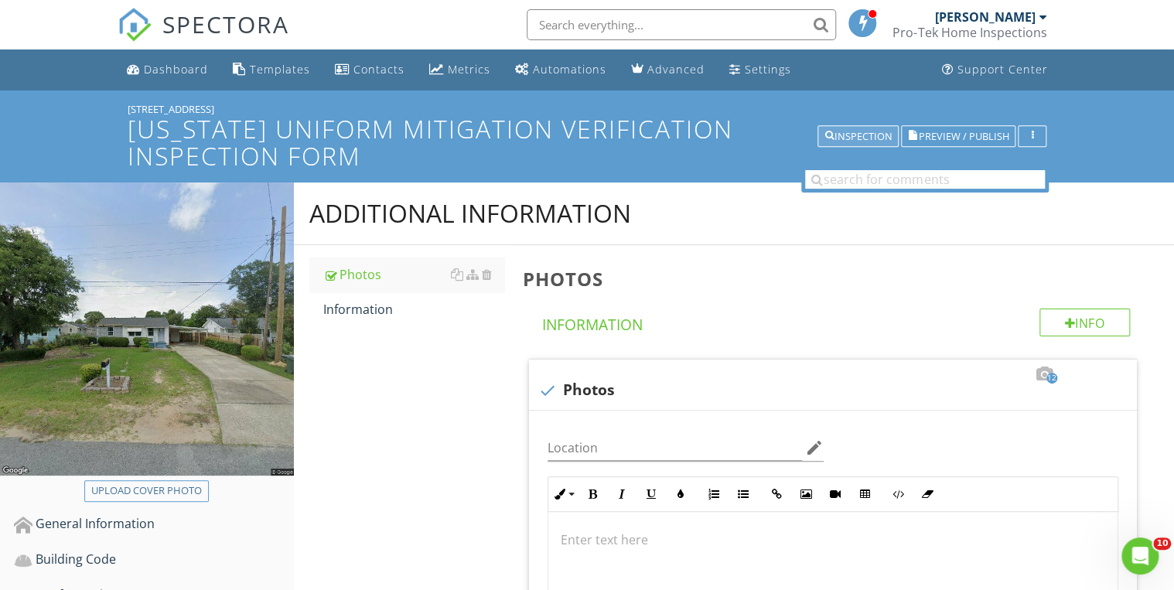
click at [835, 140] on div "Inspection" at bounding box center [857, 136] width 67 height 11
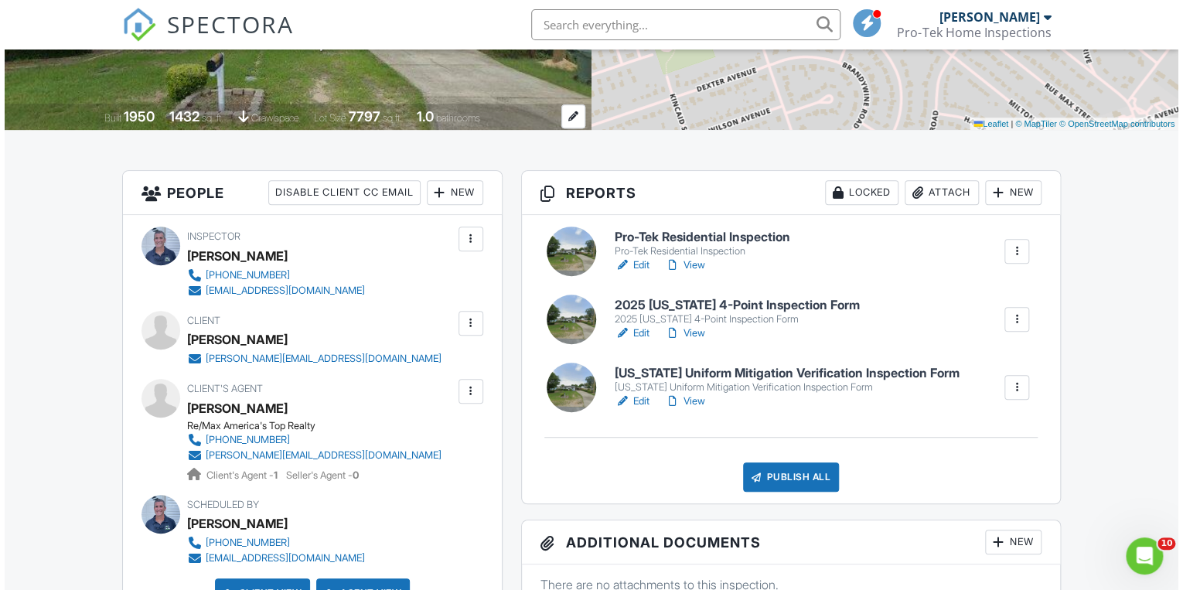
scroll to position [371, 0]
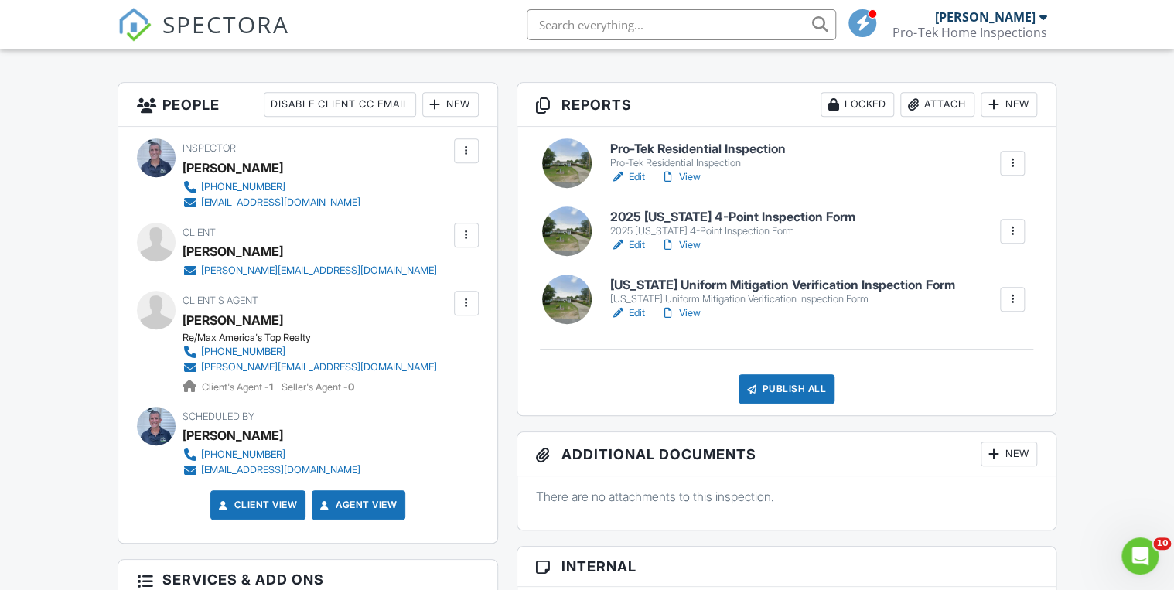
click at [796, 396] on div "Publish All" at bounding box center [786, 388] width 97 height 29
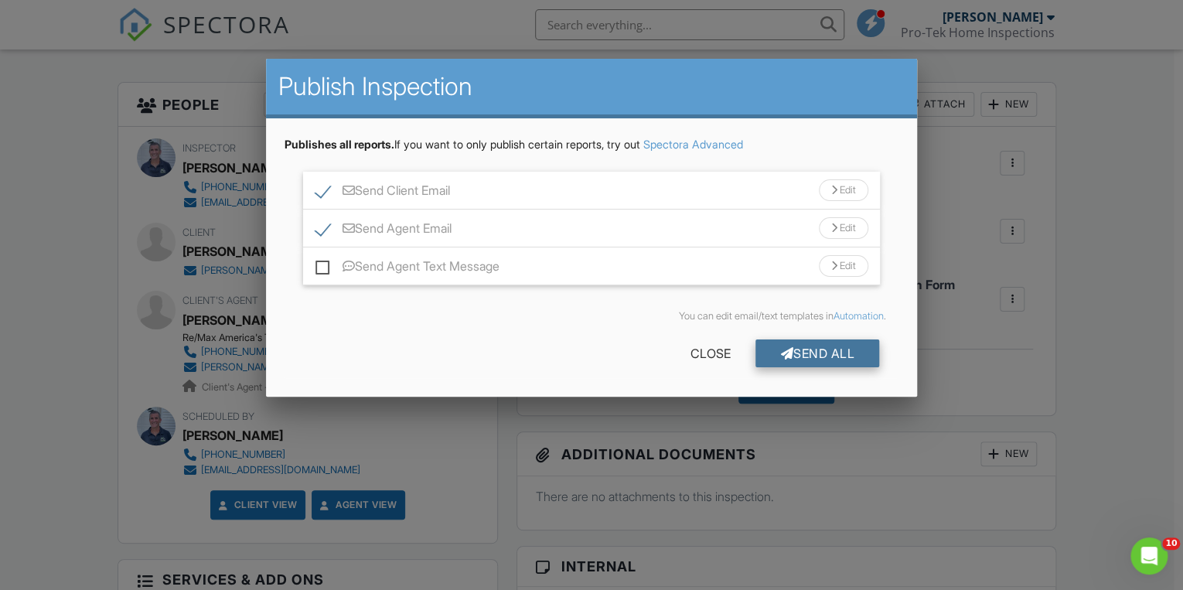
click at [829, 351] on div "Send All" at bounding box center [817, 353] width 124 height 28
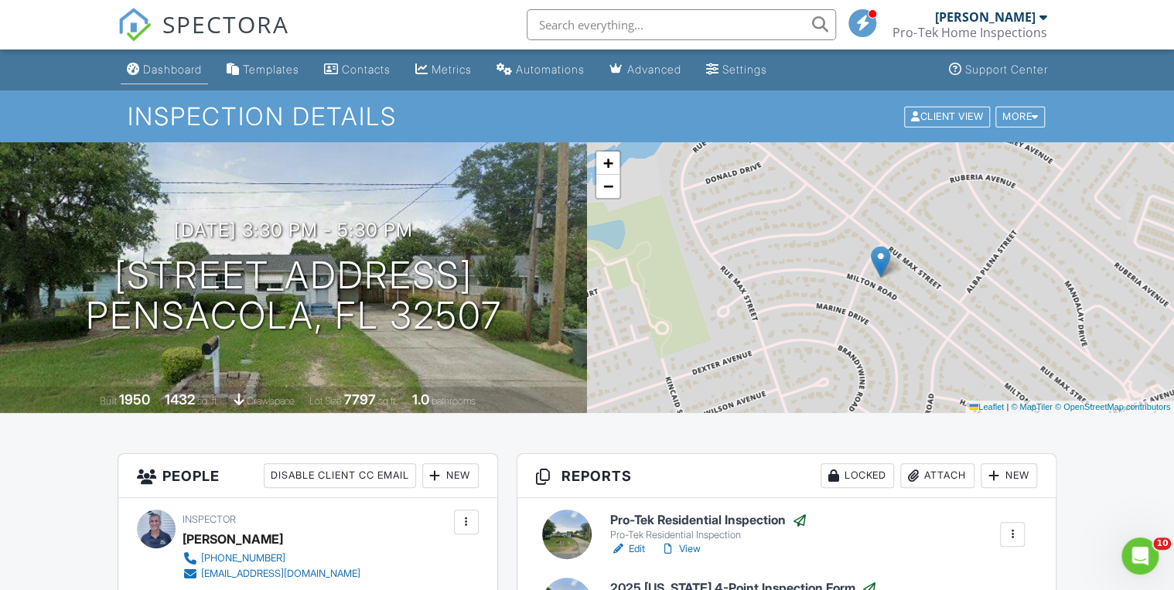
click at [175, 68] on div "Dashboard" at bounding box center [172, 69] width 59 height 13
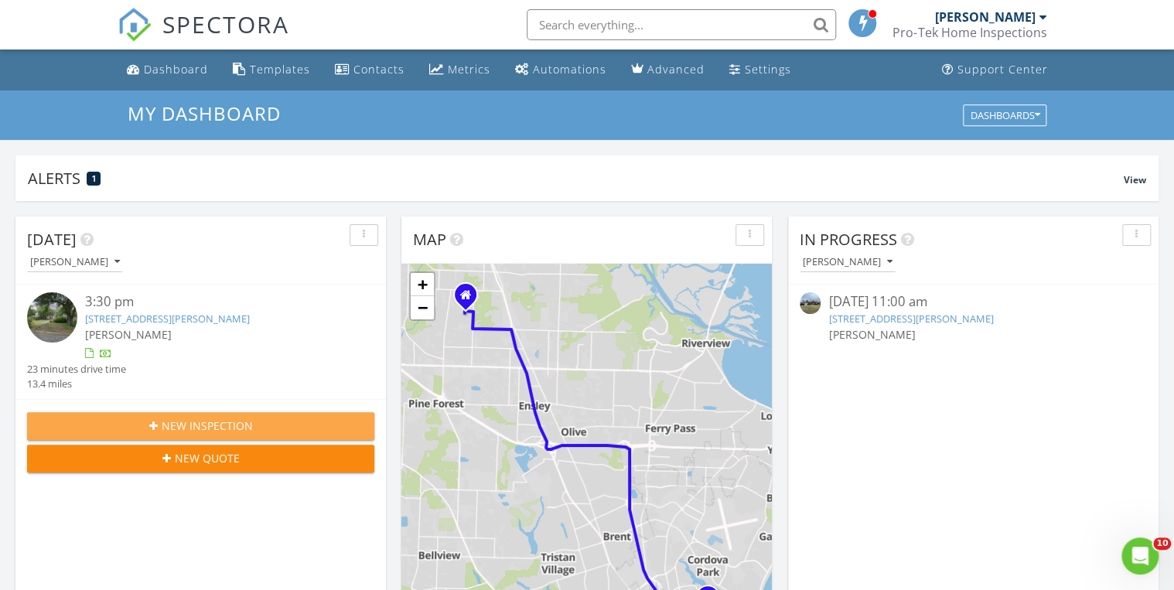
click at [247, 423] on span "New Inspection" at bounding box center [207, 425] width 91 height 16
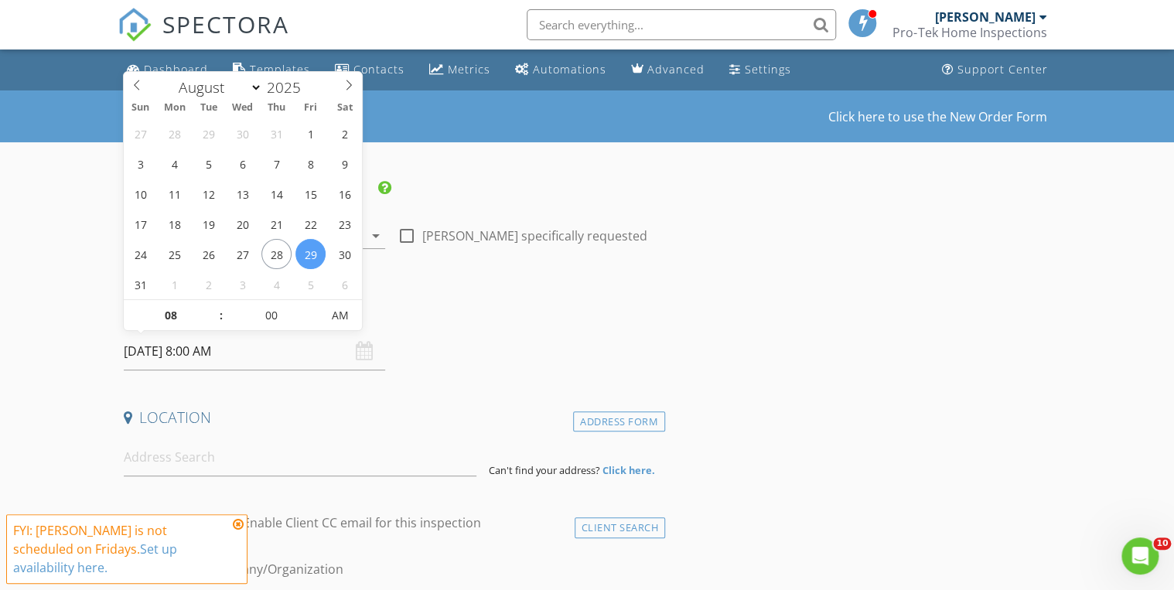
click at [263, 359] on input "[DATE] 8:00 AM" at bounding box center [254, 351] width 261 height 38
select select "8"
click at [349, 90] on span at bounding box center [349, 83] width 26 height 22
type input "[DATE] 8:00 AM"
type input "09"
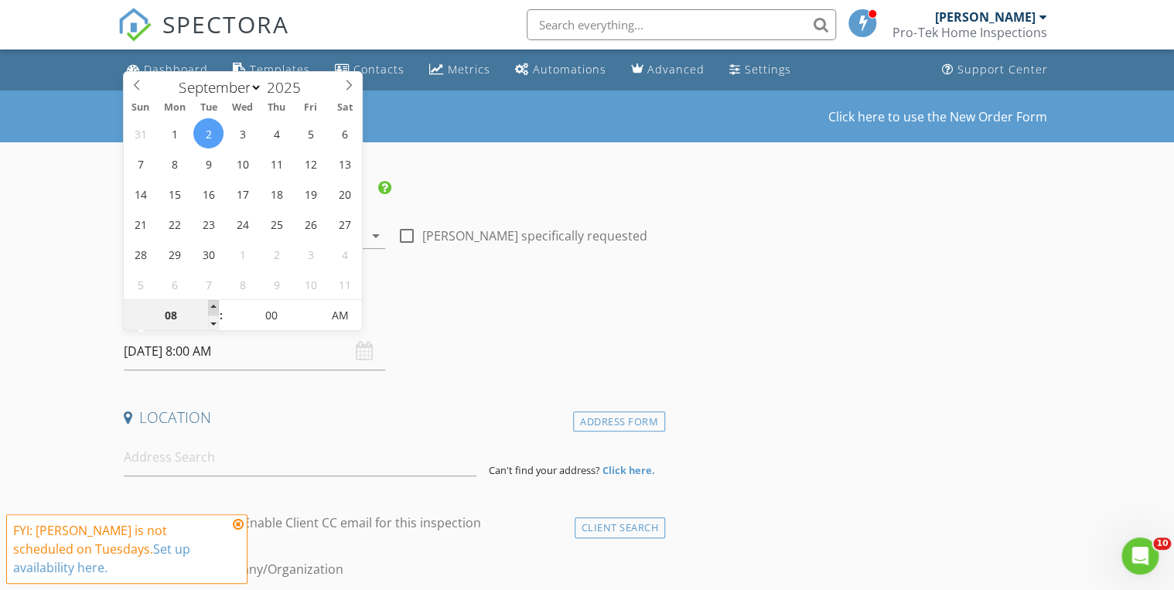
type input "[DATE] 9:00 AM"
click at [210, 305] on span at bounding box center [213, 307] width 11 height 15
type input "10"
type input "09/02/2025 10:00 AM"
click at [210, 305] on span at bounding box center [213, 307] width 11 height 15
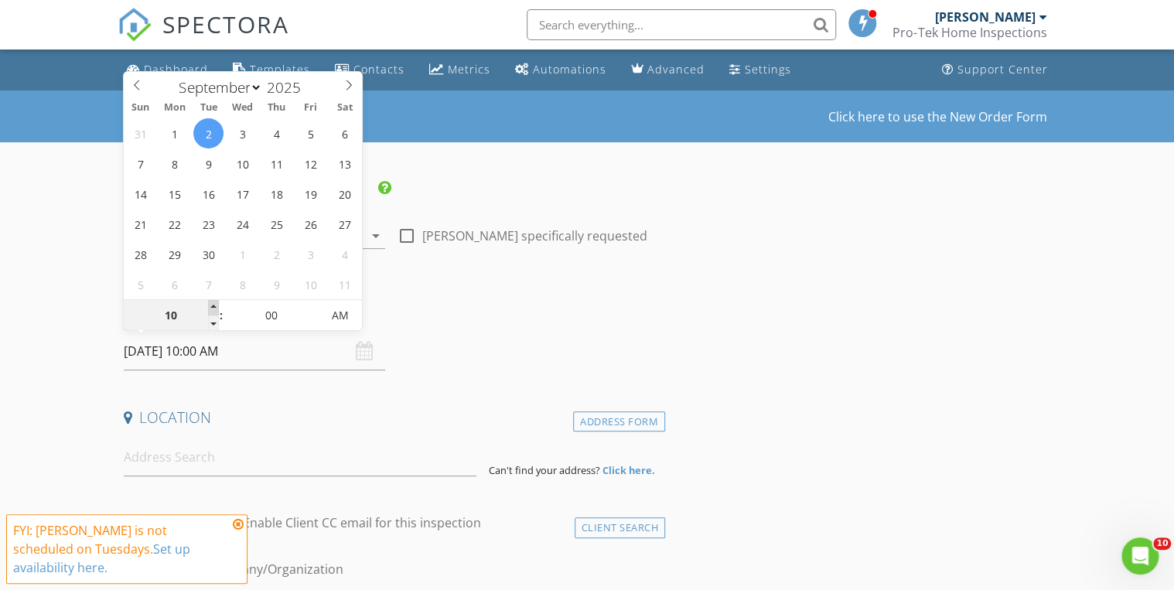
type input "11"
type input "09/02/2025 11:00 AM"
click at [210, 305] on span at bounding box center [213, 307] width 11 height 15
type input "12"
type input "09/02/2025 12:00 PM"
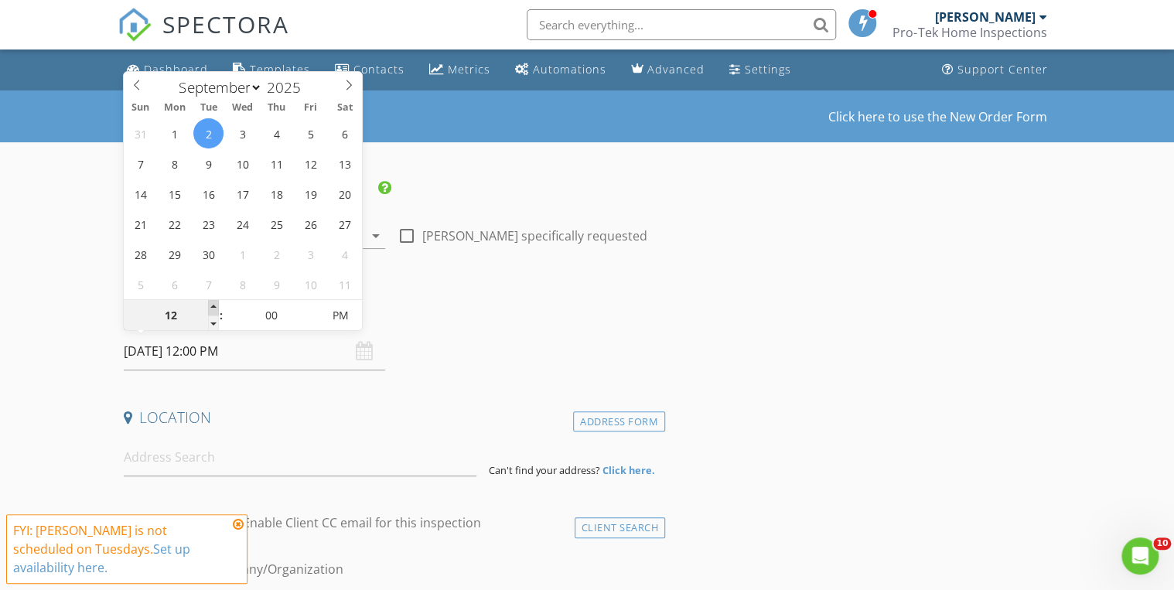
click at [210, 305] on span at bounding box center [213, 307] width 11 height 15
type input "01"
type input "09/02/2025 1:00 PM"
click at [210, 305] on span at bounding box center [213, 307] width 11 height 15
type input "02"
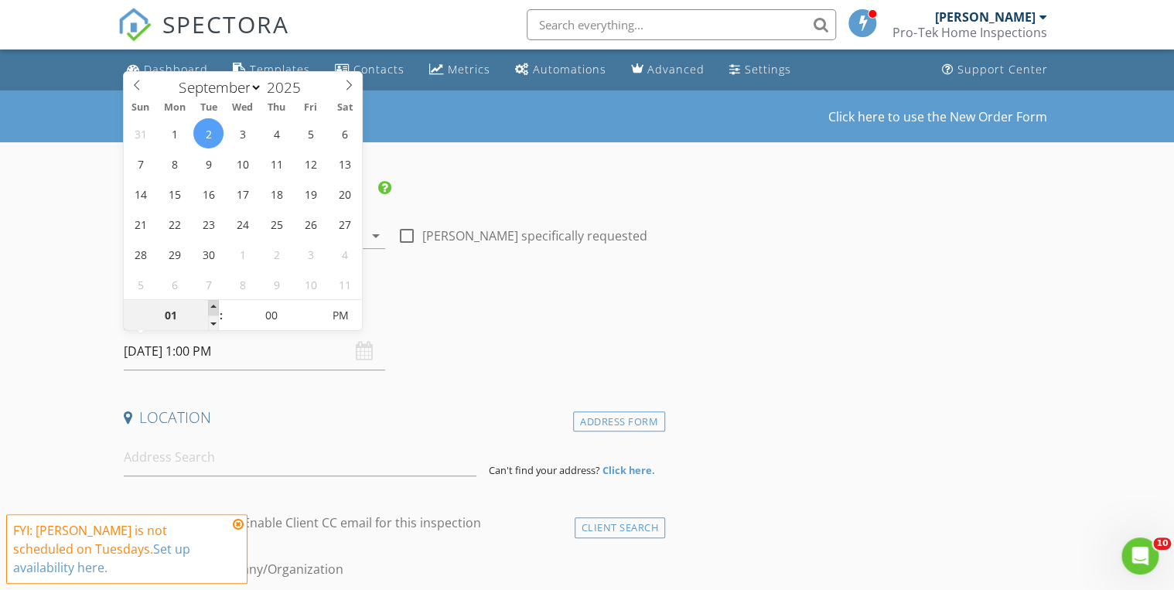
type input "09/02/2025 2:00 PM"
click at [210, 305] on span at bounding box center [213, 307] width 11 height 15
type input "03"
type input "09/02/2025 3:00 PM"
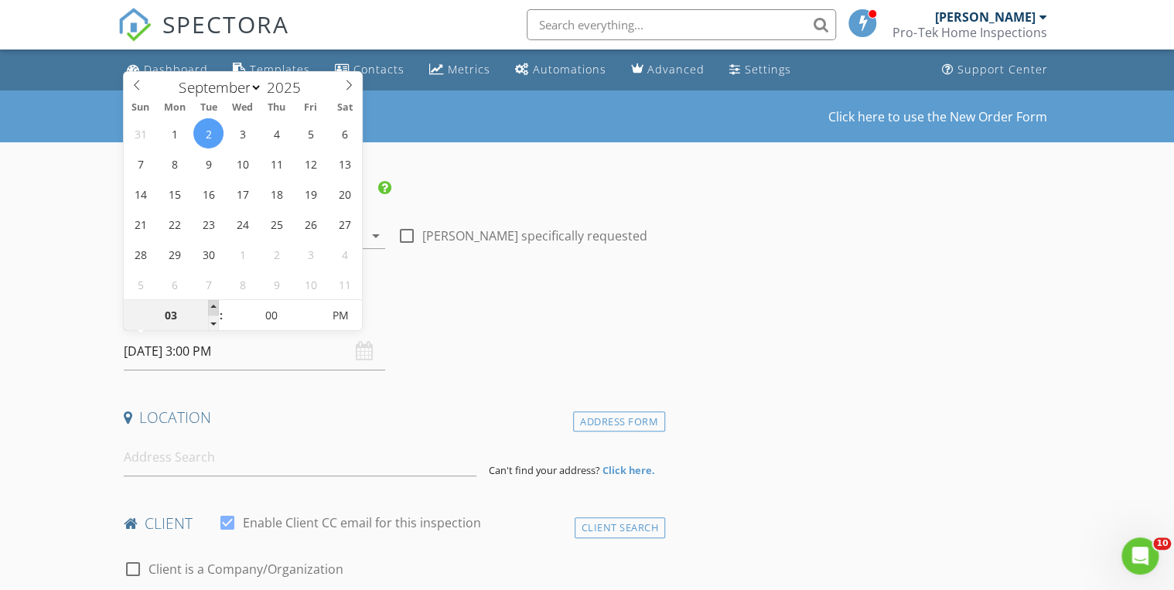
click at [210, 305] on span at bounding box center [213, 307] width 11 height 15
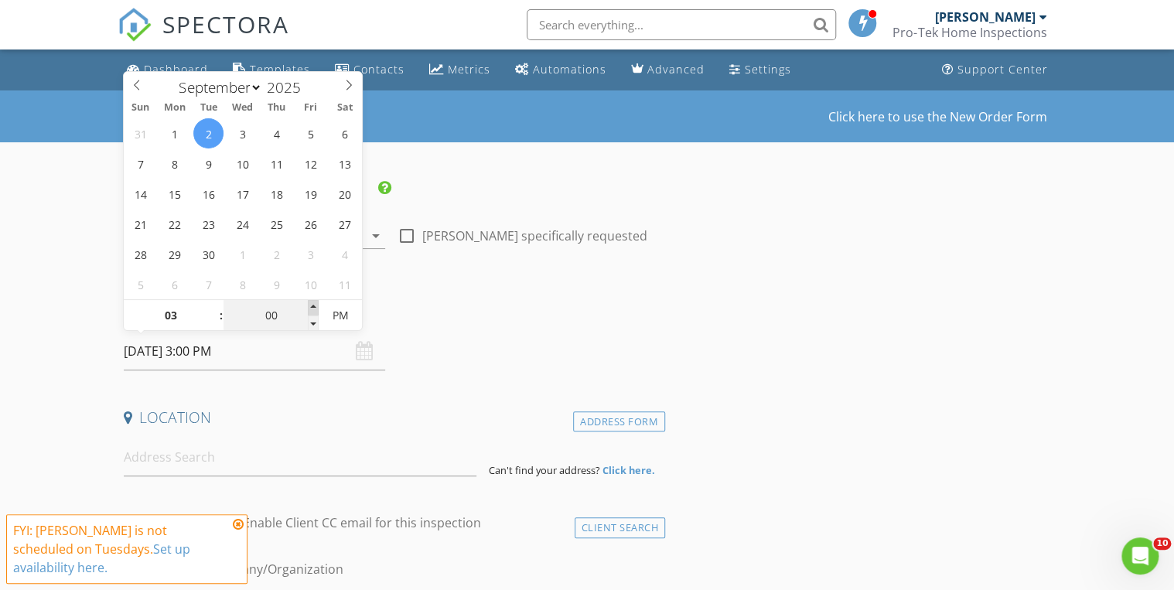
type input "05"
type input "09/02/2025 3:05 PM"
click at [315, 308] on span at bounding box center [313, 307] width 11 height 15
type input "10"
type input "09/02/2025 3:10 PM"
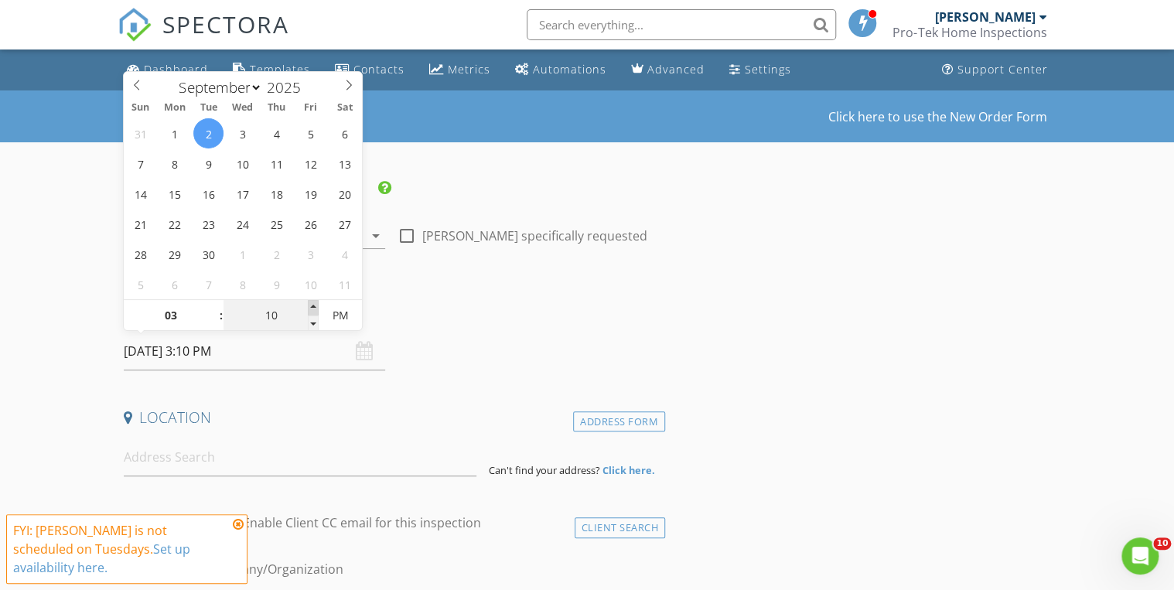
click at [315, 308] on span at bounding box center [313, 307] width 11 height 15
type input "15"
type input "09/02/2025 3:15 PM"
click at [315, 308] on span at bounding box center [313, 307] width 11 height 15
type input "20"
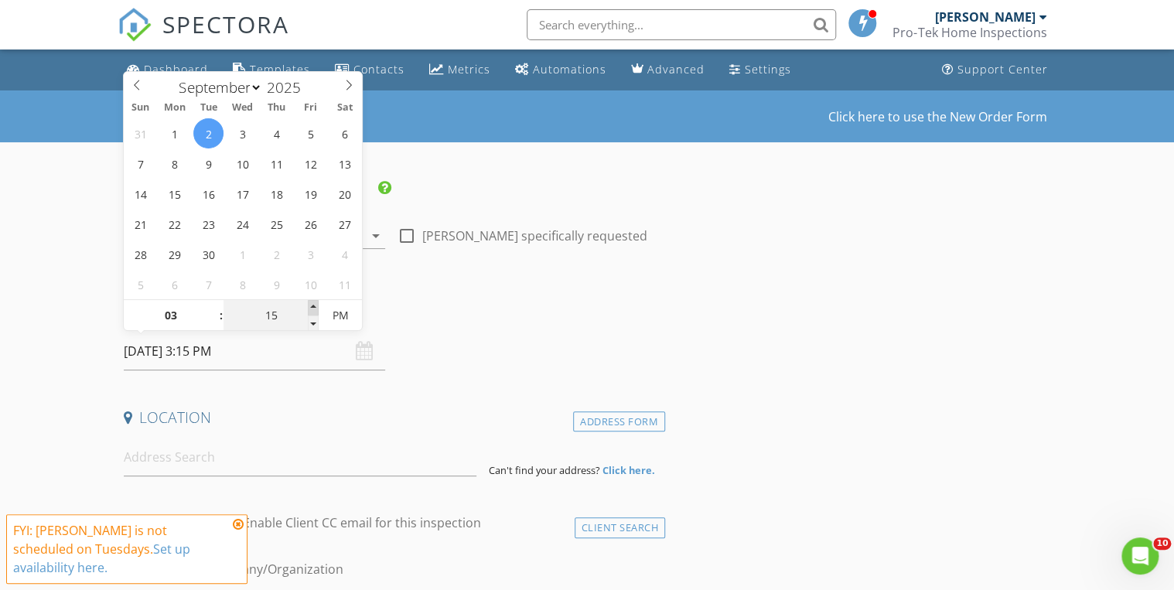
type input "09/02/2025 3:20 PM"
click at [315, 308] on span at bounding box center [313, 307] width 11 height 15
type input "25"
type input "09/02/2025 3:25 PM"
click at [314, 308] on span at bounding box center [313, 307] width 11 height 15
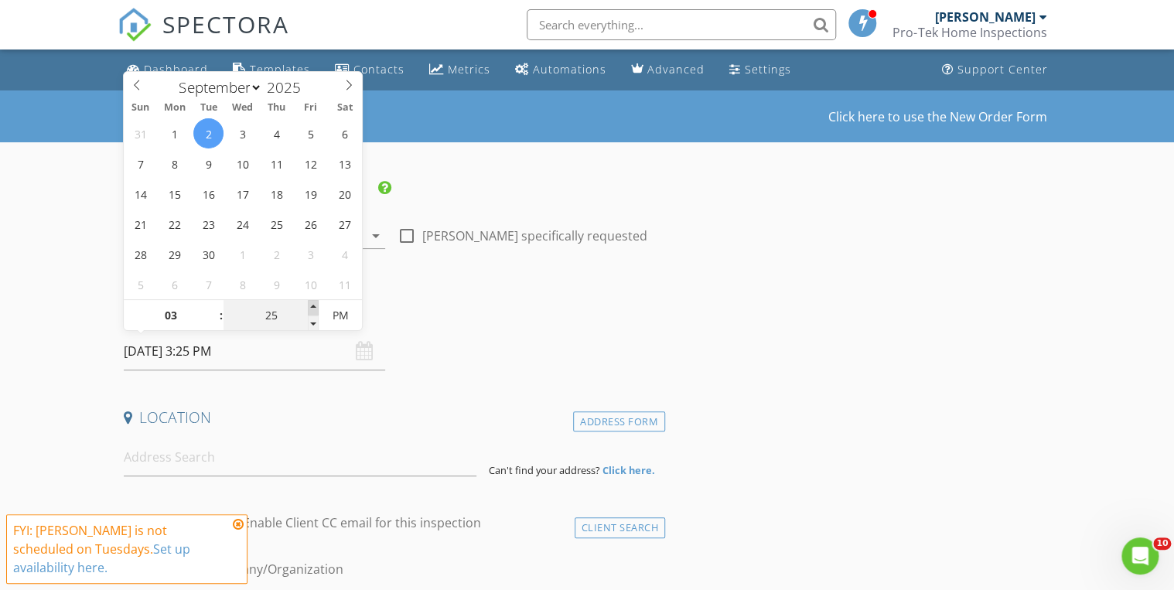
type input "30"
type input "[DATE] 3:30 PM"
click at [314, 308] on span at bounding box center [313, 307] width 11 height 15
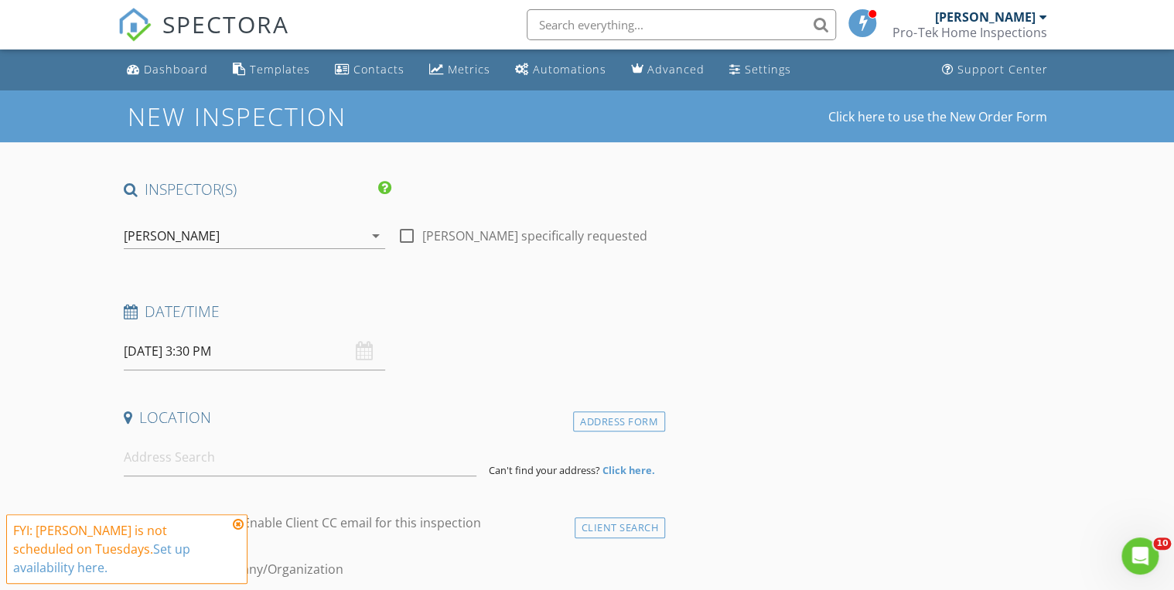
drag, startPoint x: 443, startPoint y: 306, endPoint x: 437, endPoint y: 312, distance: 8.2
click at [444, 308] on h4 "Date/Time" at bounding box center [391, 312] width 535 height 20
click at [234, 451] on input at bounding box center [300, 457] width 353 height 38
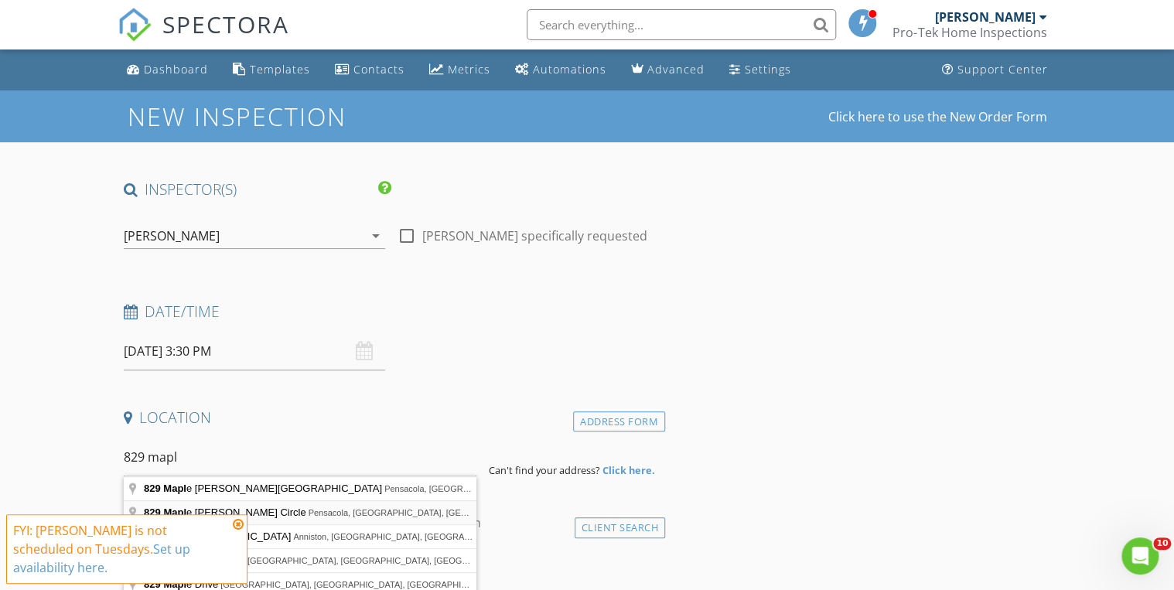
type input "829 Maple Woods Circle, Pensacola, FL, USA"
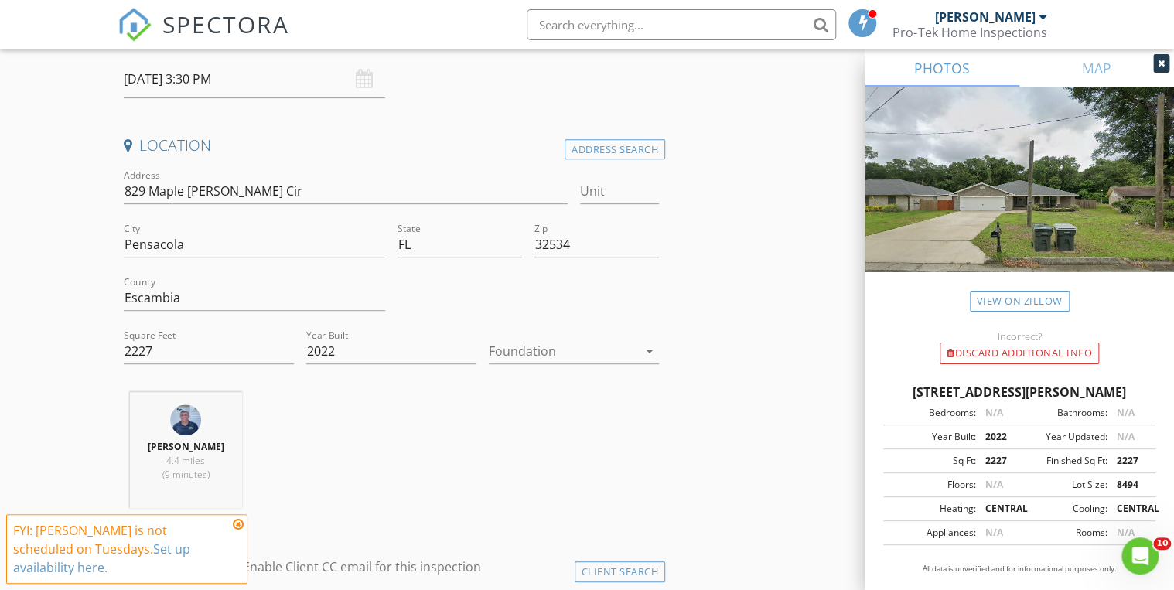
scroll to position [309, 0]
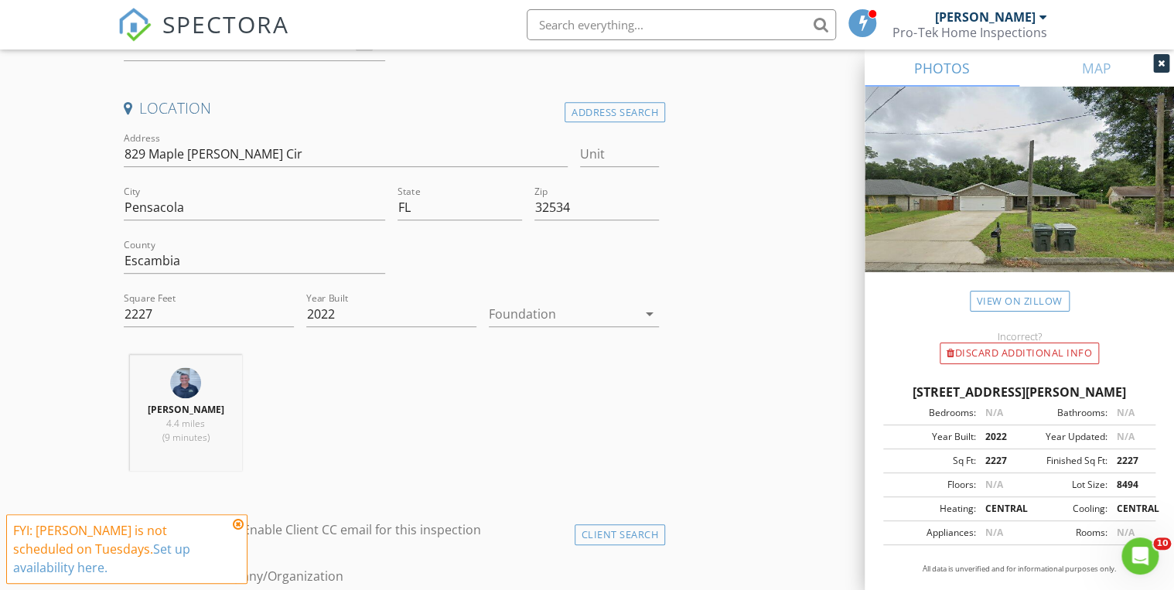
click at [652, 314] on icon "arrow_drop_down" at bounding box center [649, 314] width 19 height 19
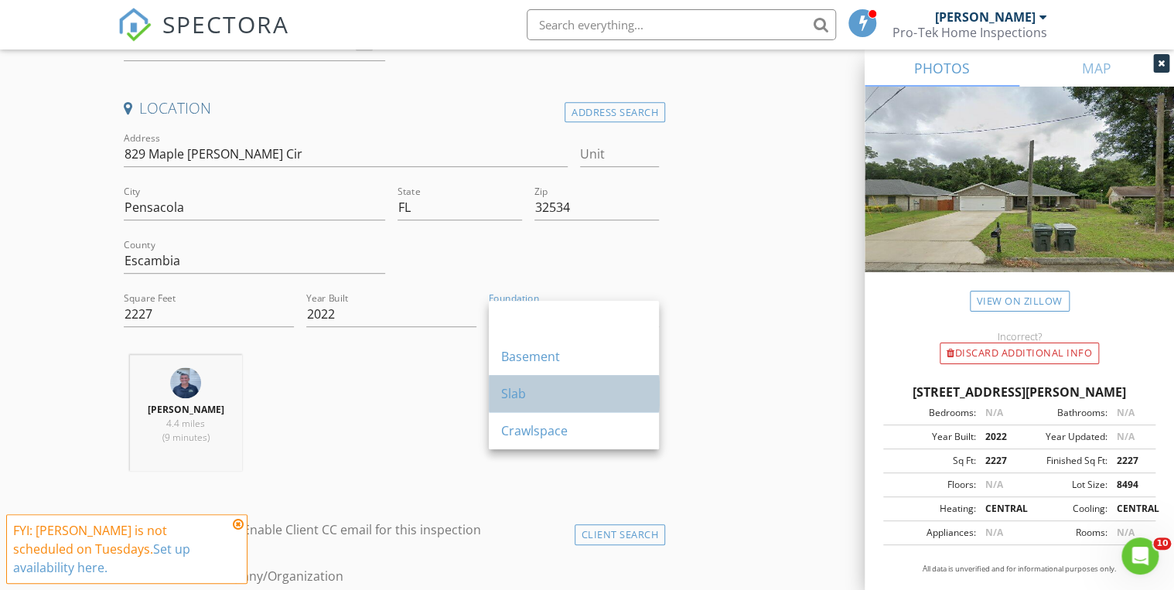
click at [542, 387] on div "Slab" at bounding box center [573, 393] width 145 height 19
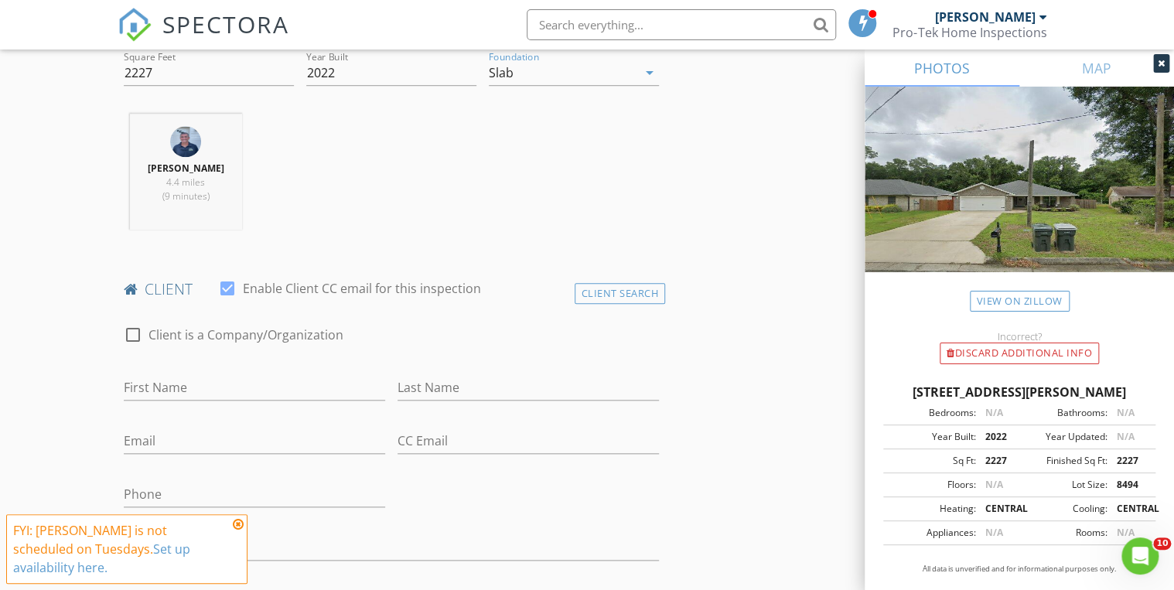
scroll to position [557, 0]
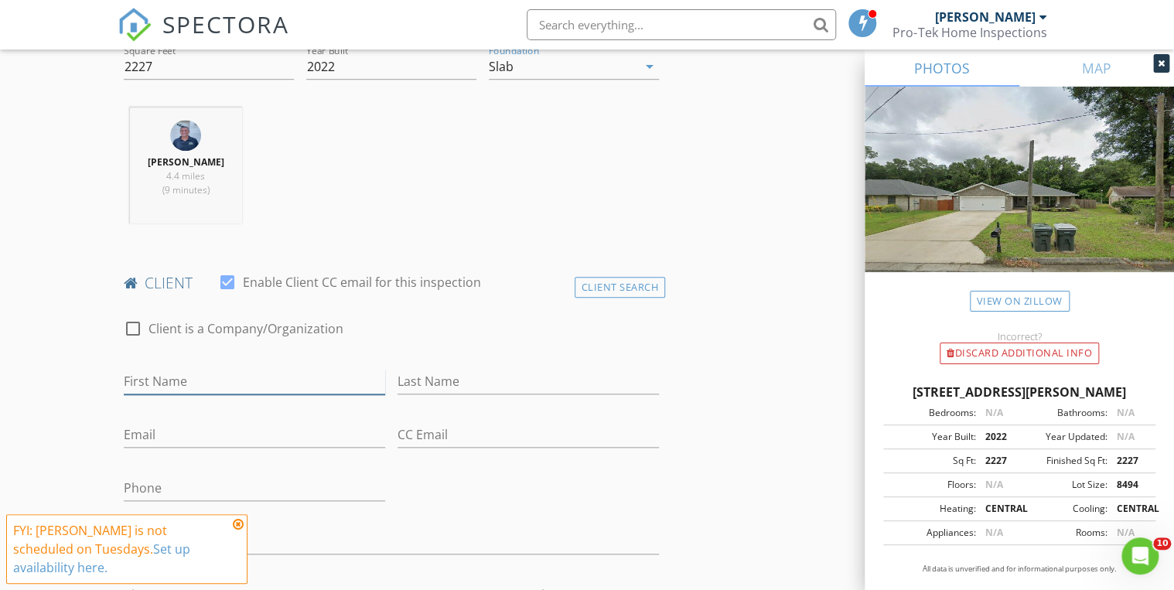
click at [193, 377] on input "First Name" at bounding box center [254, 382] width 261 height 26
type input "Ty'Asia"
type input "Knight"
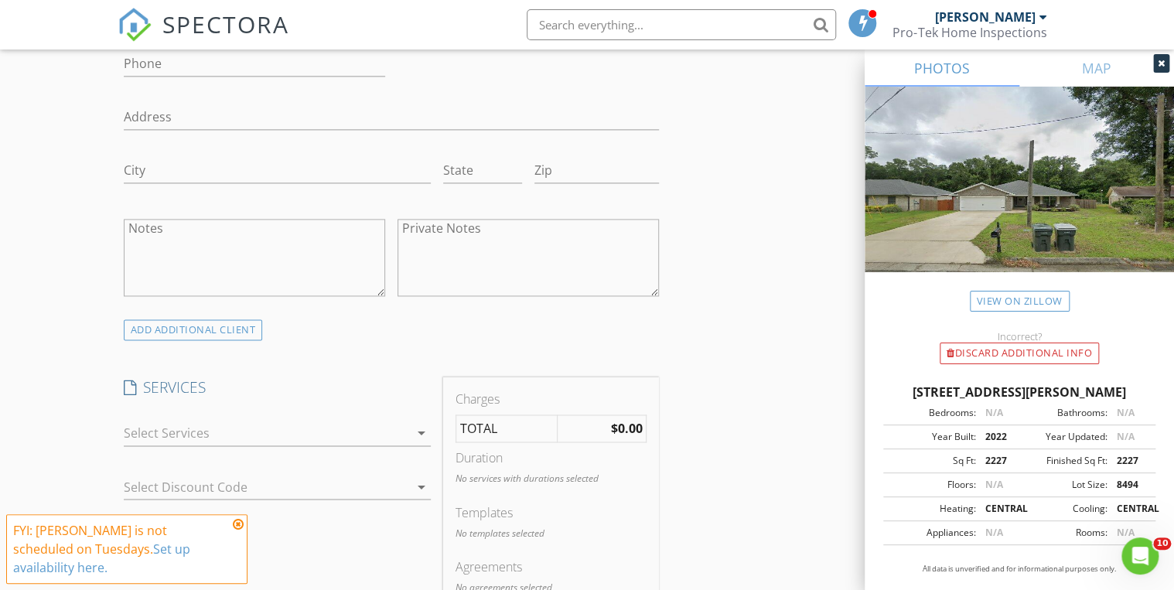
scroll to position [990, 0]
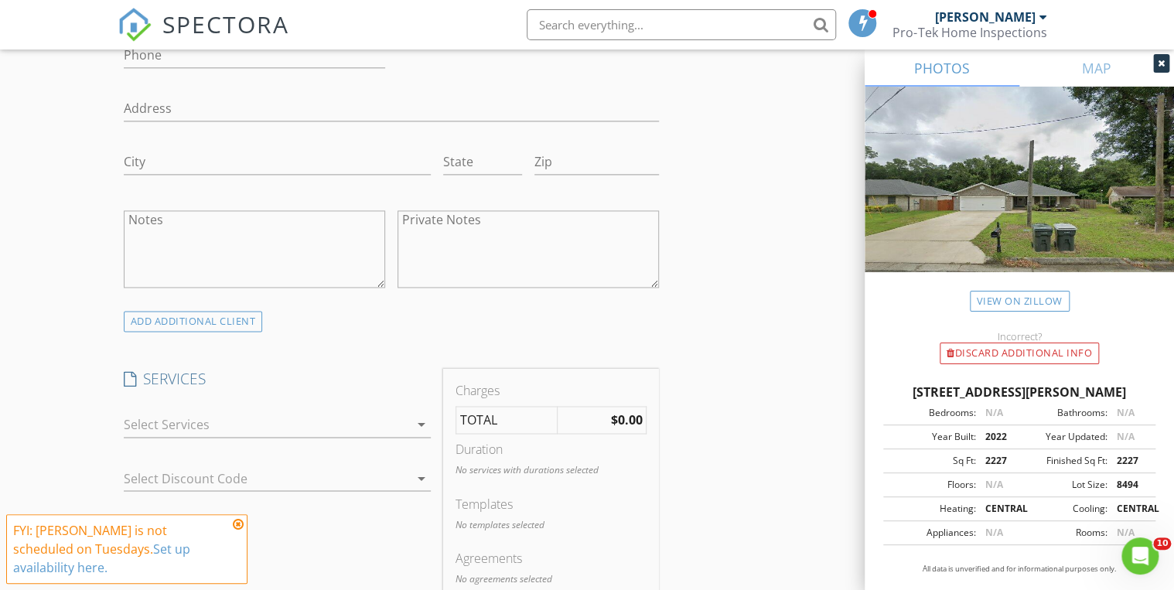
type input "[EMAIL_ADDRESS][DOMAIN_NAME]"
click at [414, 421] on icon "arrow_drop_down" at bounding box center [421, 424] width 19 height 19
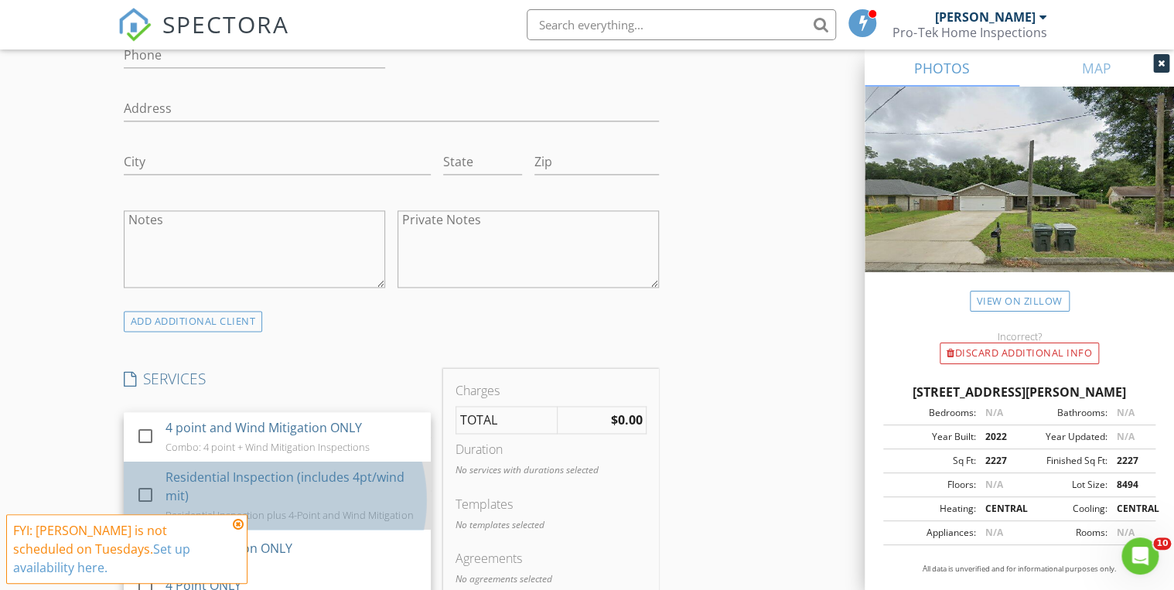
click at [315, 468] on div "Residential Inspection (includes 4pt/wind mit)" at bounding box center [291, 486] width 253 height 37
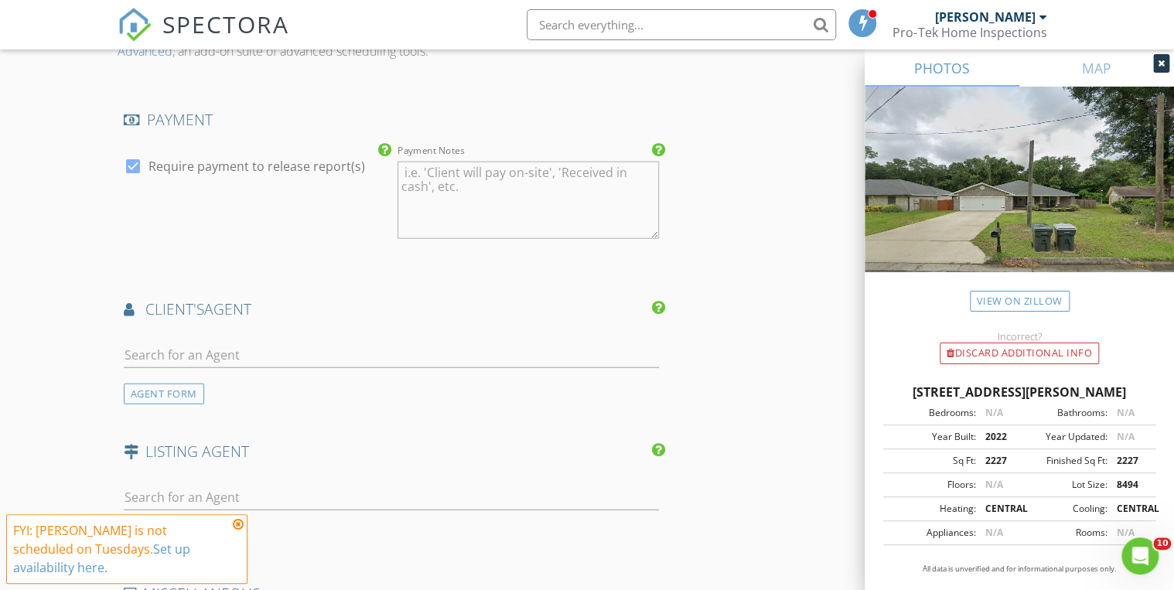
scroll to position [1794, 0]
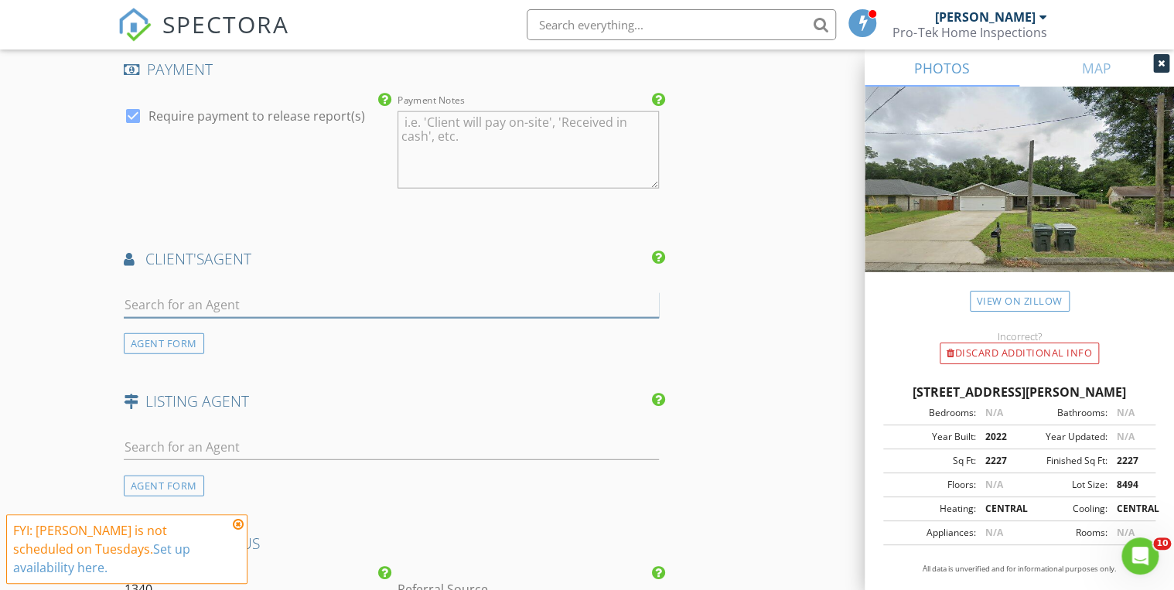
click at [257, 295] on input "text" at bounding box center [391, 305] width 535 height 26
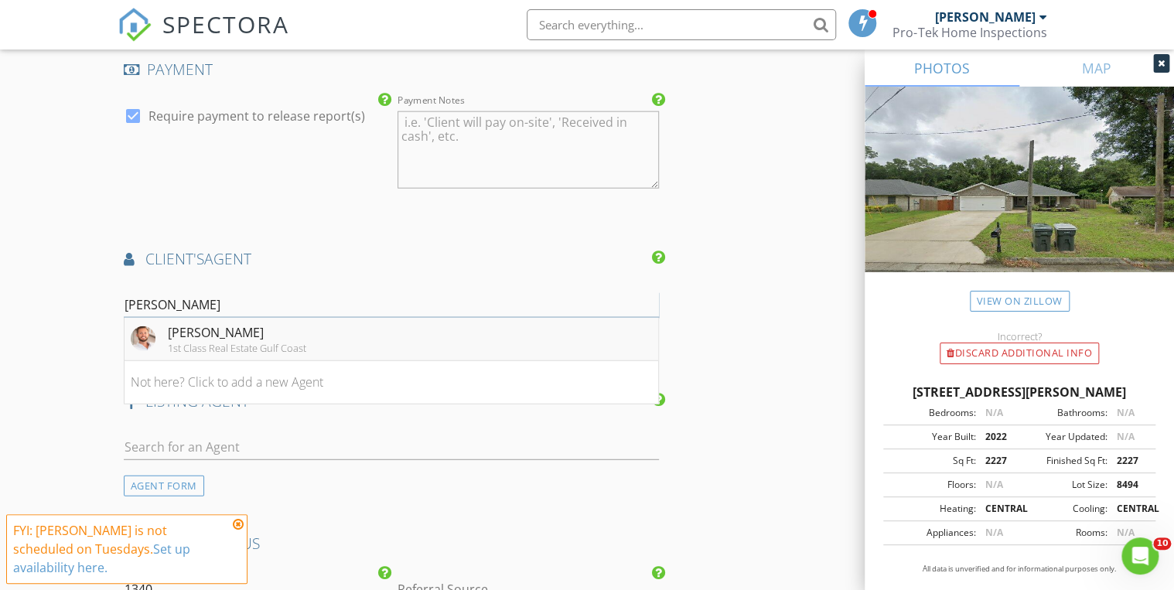
type input "jon"
click at [235, 323] on div "[PERSON_NAME]" at bounding box center [237, 332] width 138 height 19
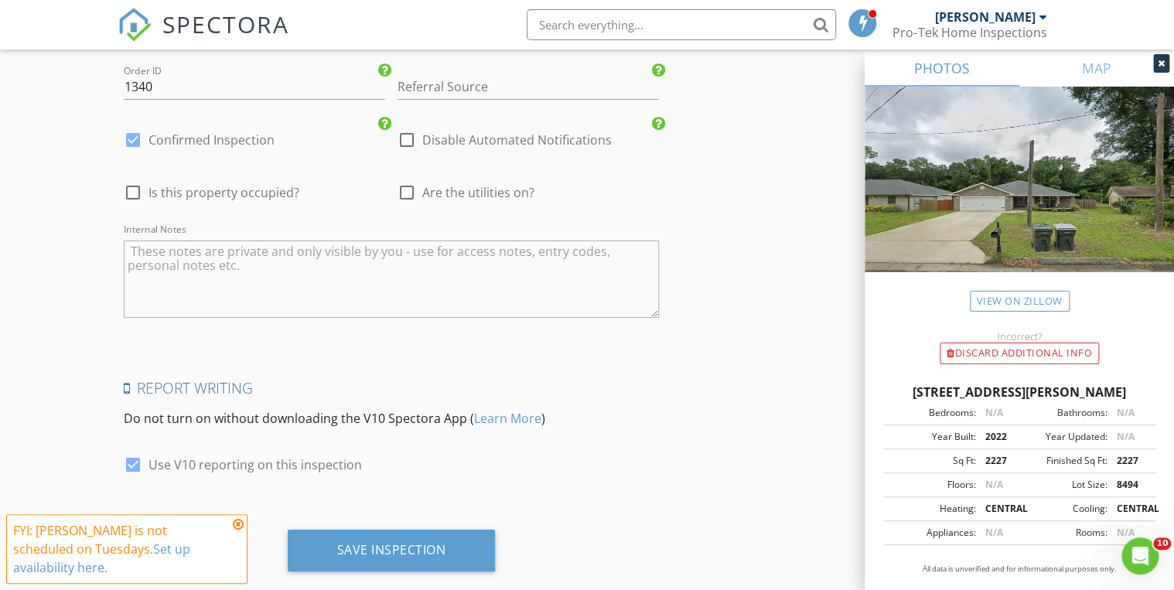
scroll to position [2766, 0]
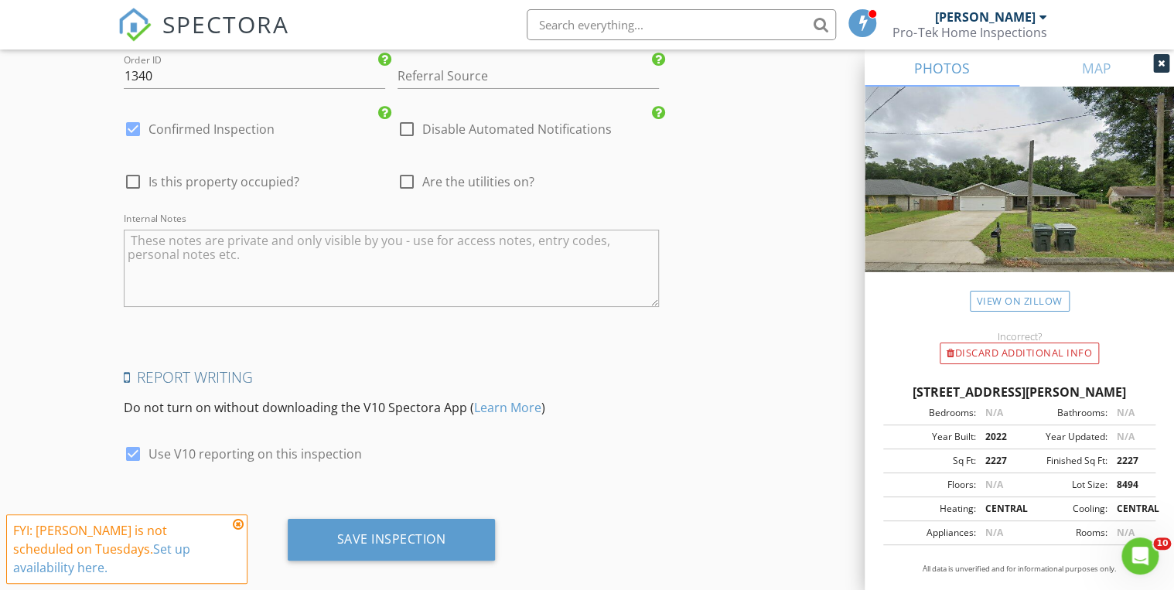
click at [131, 441] on div at bounding box center [133, 454] width 26 height 26
checkbox input "false"
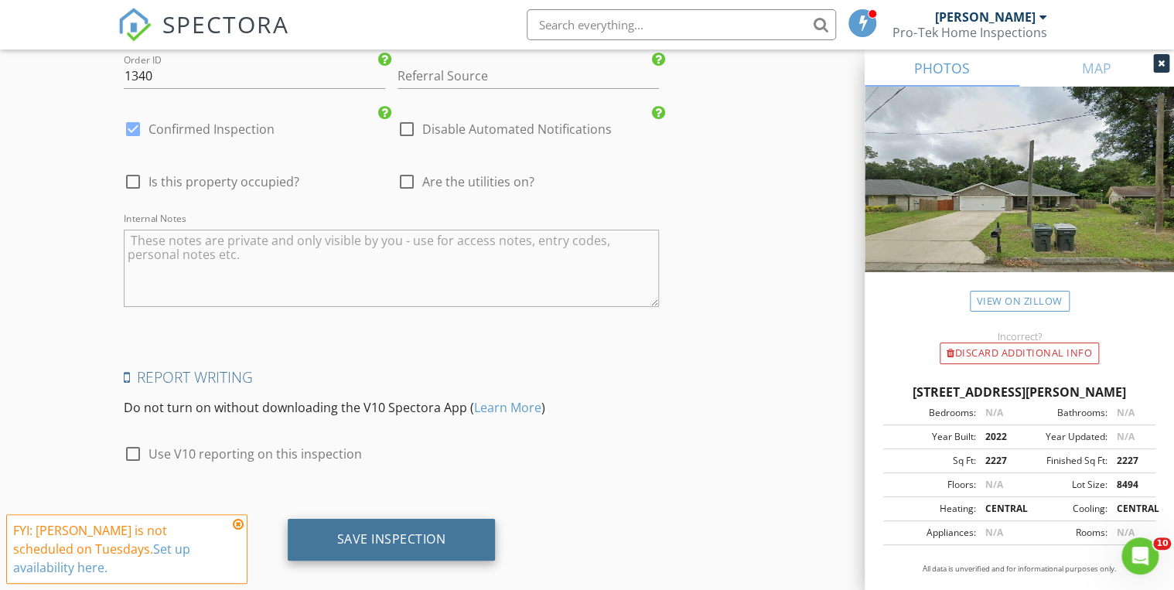
click at [448, 519] on div "Save Inspection" at bounding box center [392, 540] width 208 height 42
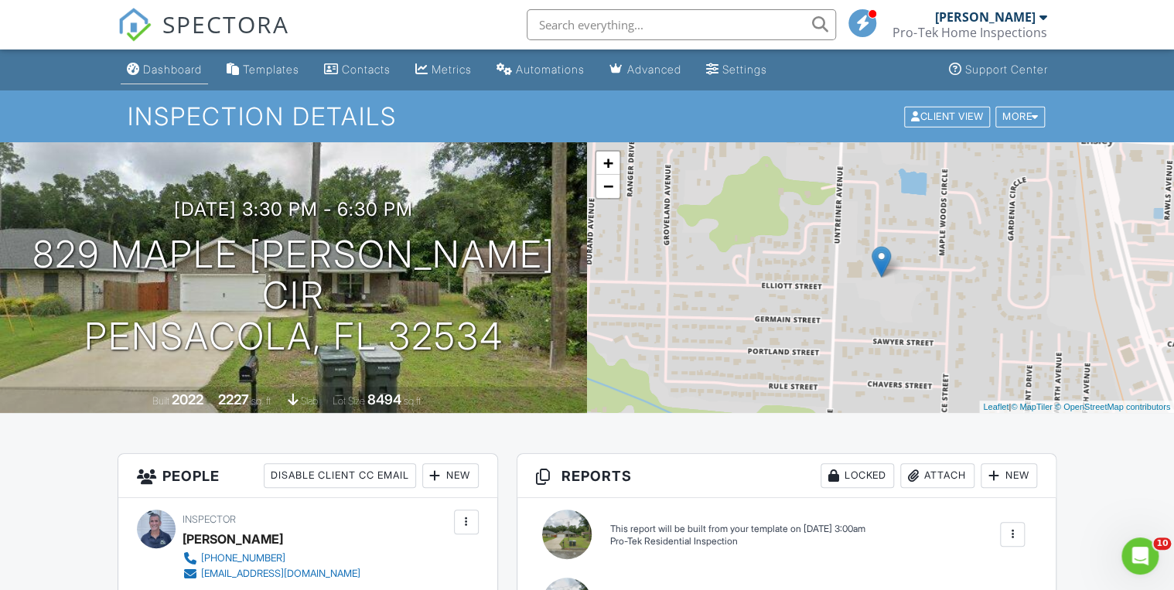
click at [189, 65] on div "Dashboard" at bounding box center [172, 69] width 59 height 13
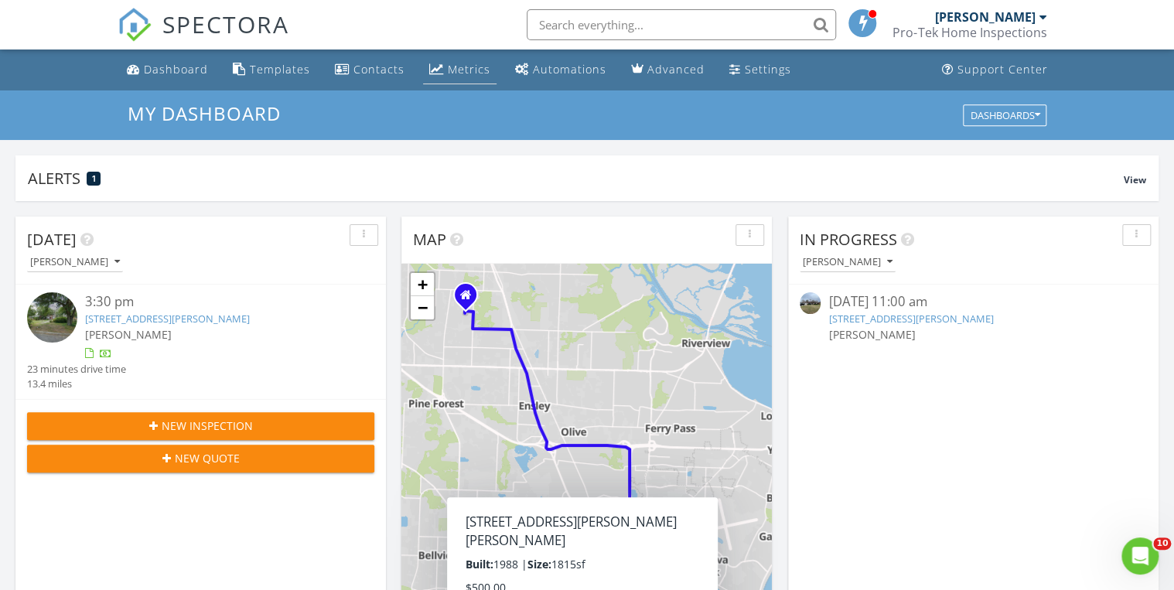
click at [478, 65] on div "Metrics" at bounding box center [469, 69] width 43 height 15
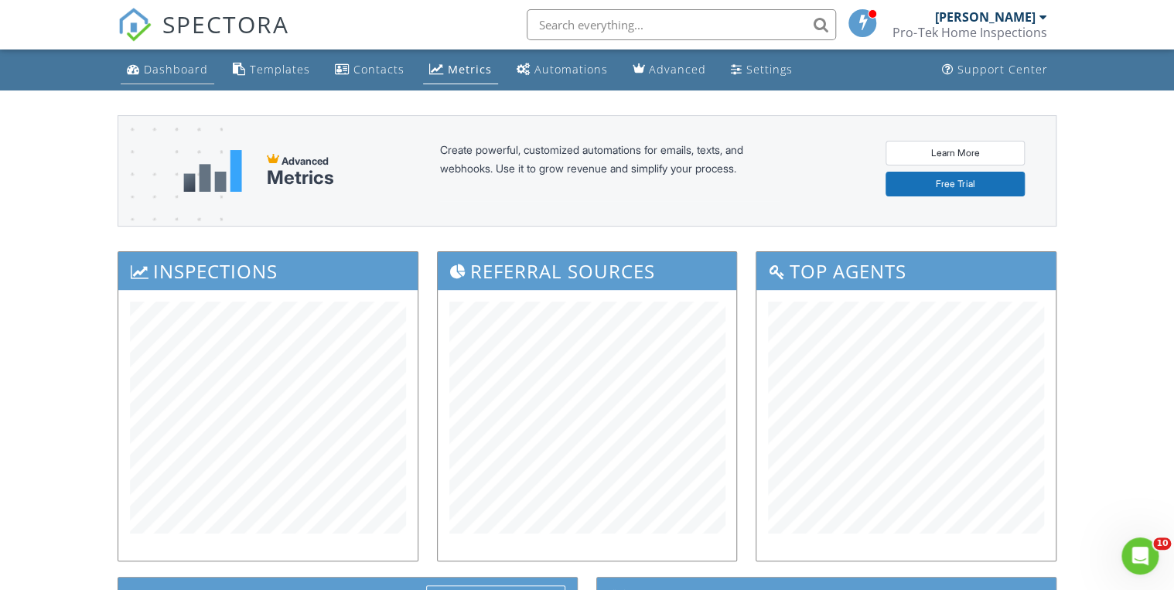
click at [155, 68] on div "Dashboard" at bounding box center [176, 69] width 64 height 15
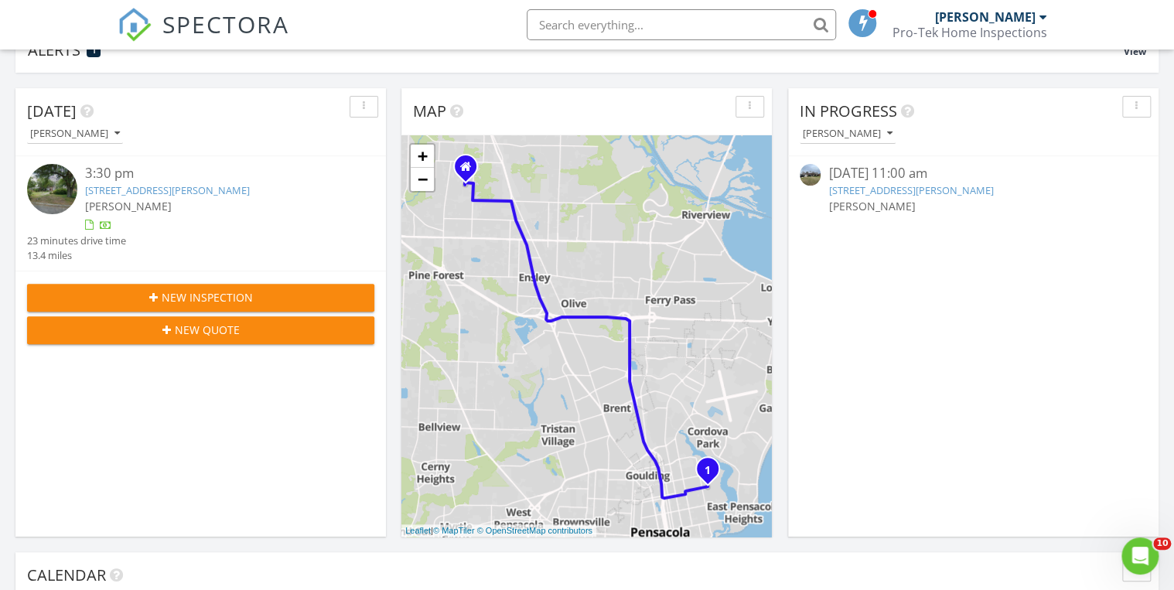
scroll to position [62, 0]
